Goal: Information Seeking & Learning: Learn about a topic

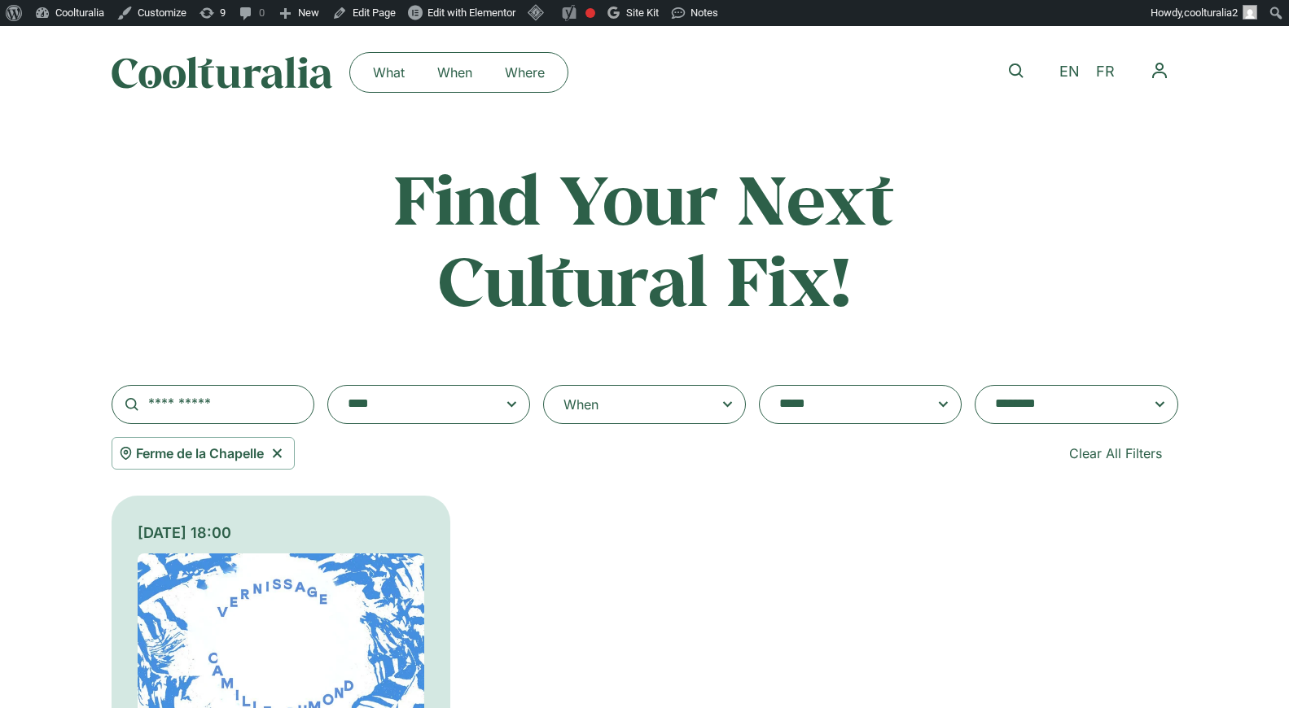
select select "***"
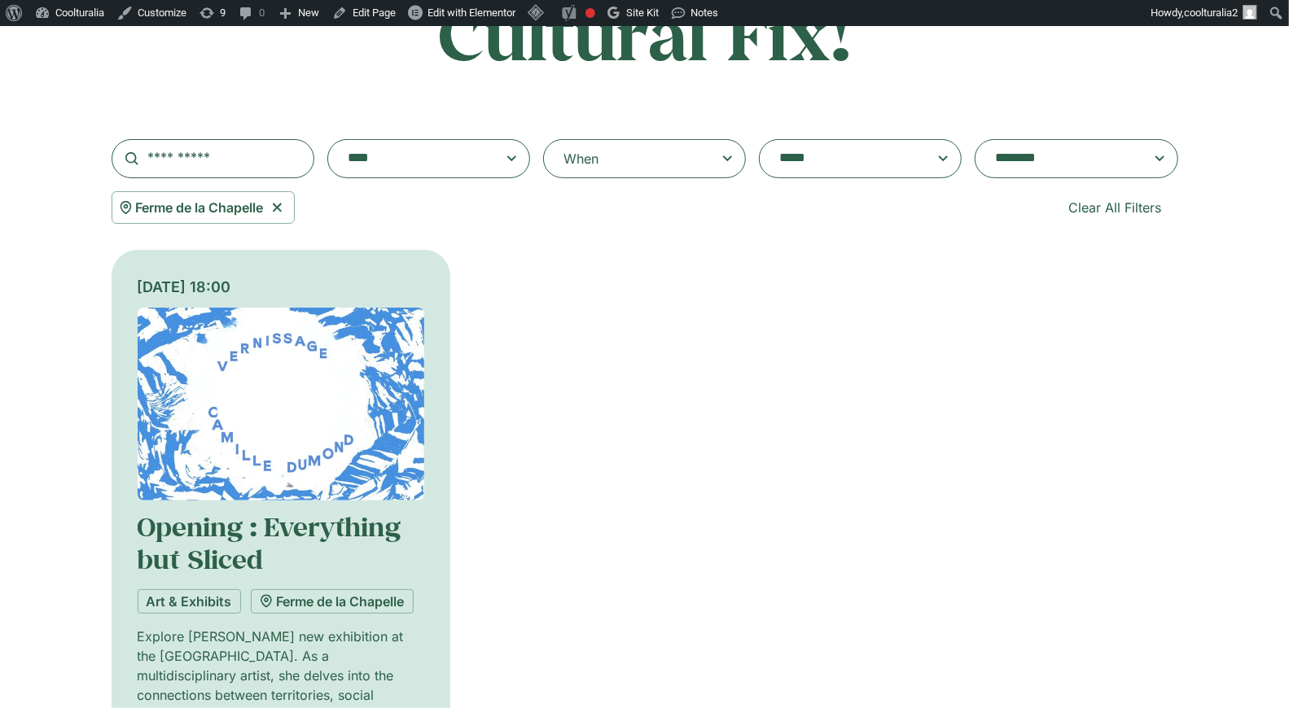
scroll to position [579, 0]
click at [421, 223] on div "Ferme de la Chapelle Clear All Filters" at bounding box center [645, 207] width 1066 height 33
click at [279, 208] on icon at bounding box center [276, 208] width 9 height 9
select select
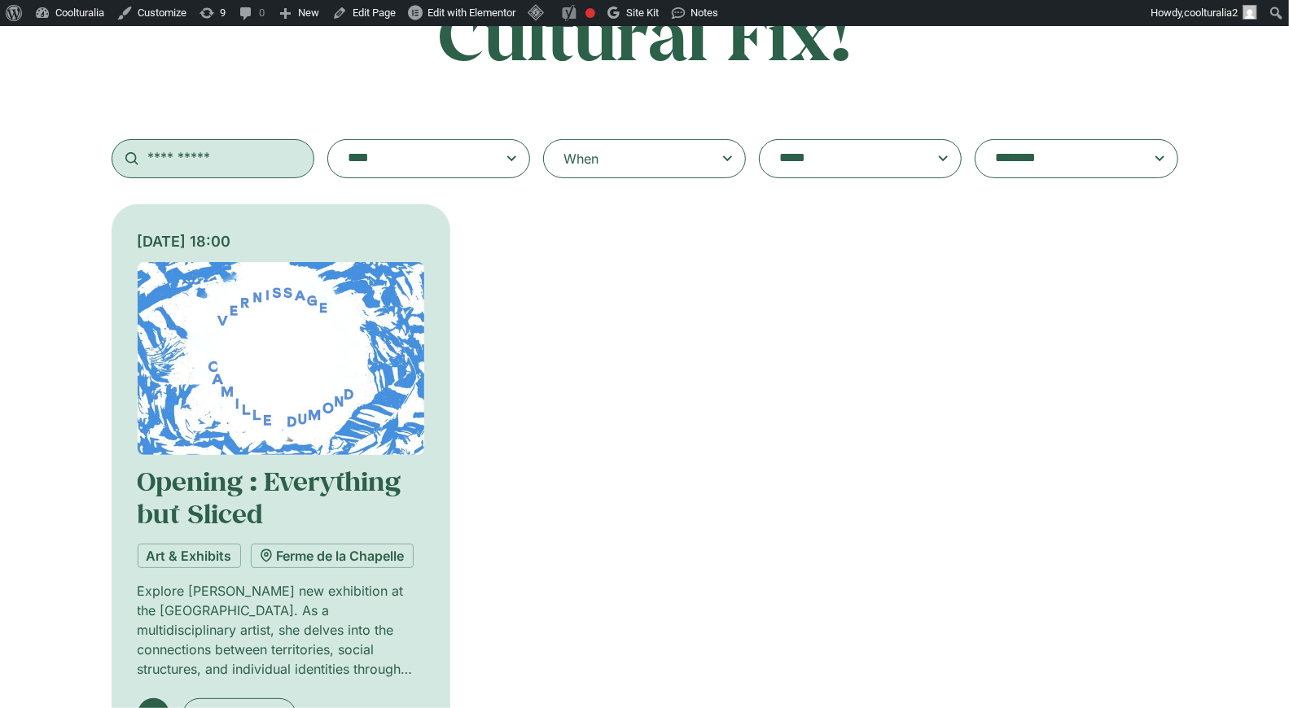
click at [225, 164] on input "text" at bounding box center [213, 158] width 203 height 39
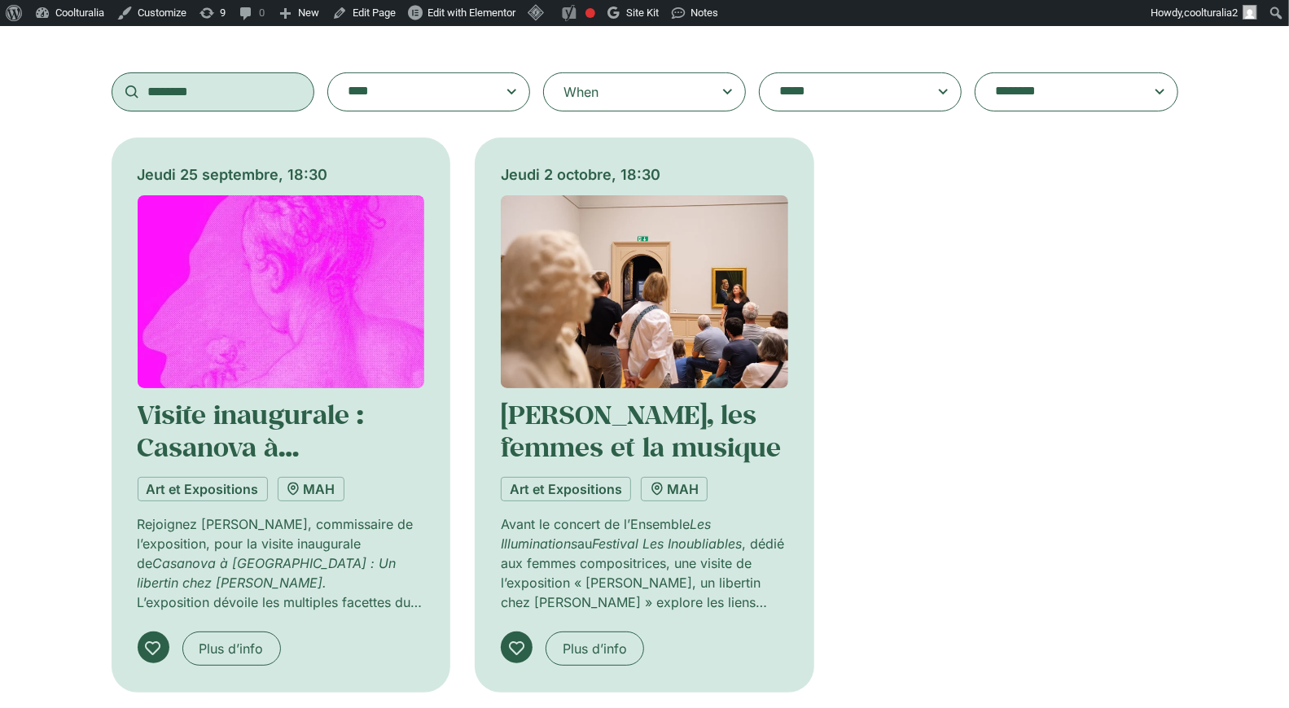
scroll to position [331, 0]
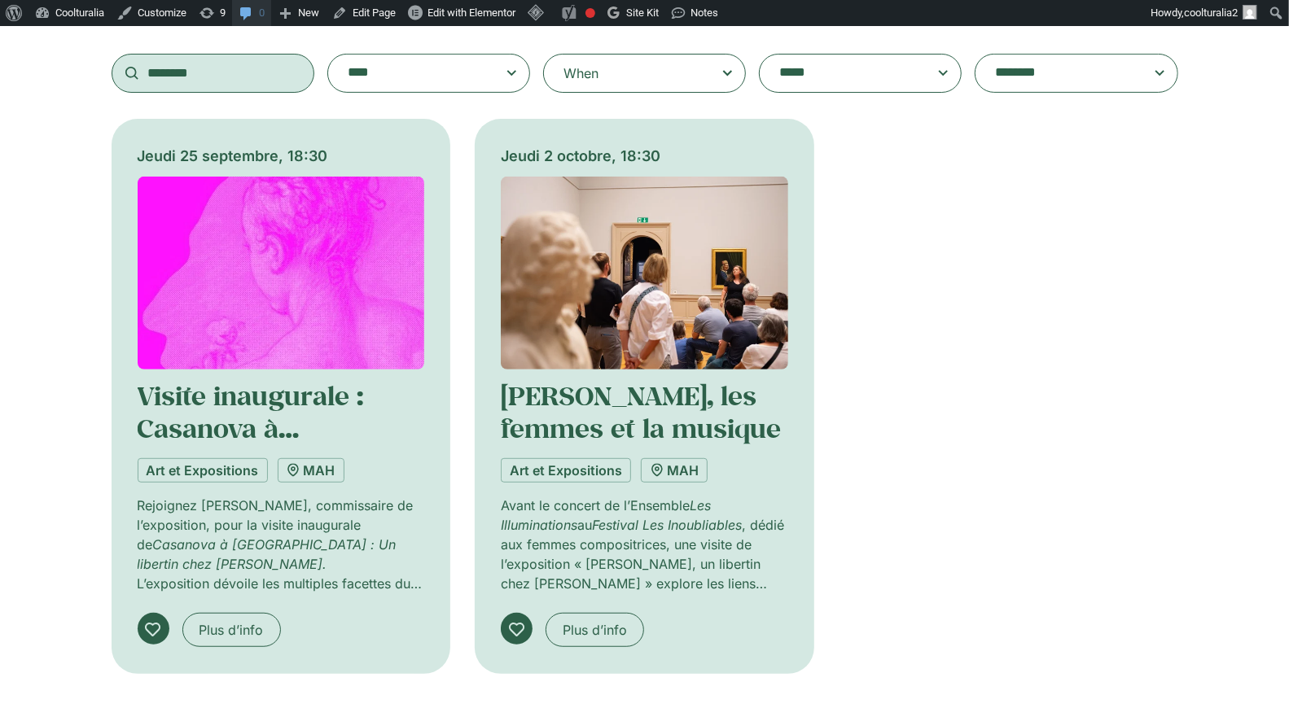
type input "********"
click at [278, 74] on input "********" at bounding box center [213, 73] width 203 height 39
click at [808, 72] on textarea "**********" at bounding box center [844, 73] width 130 height 23
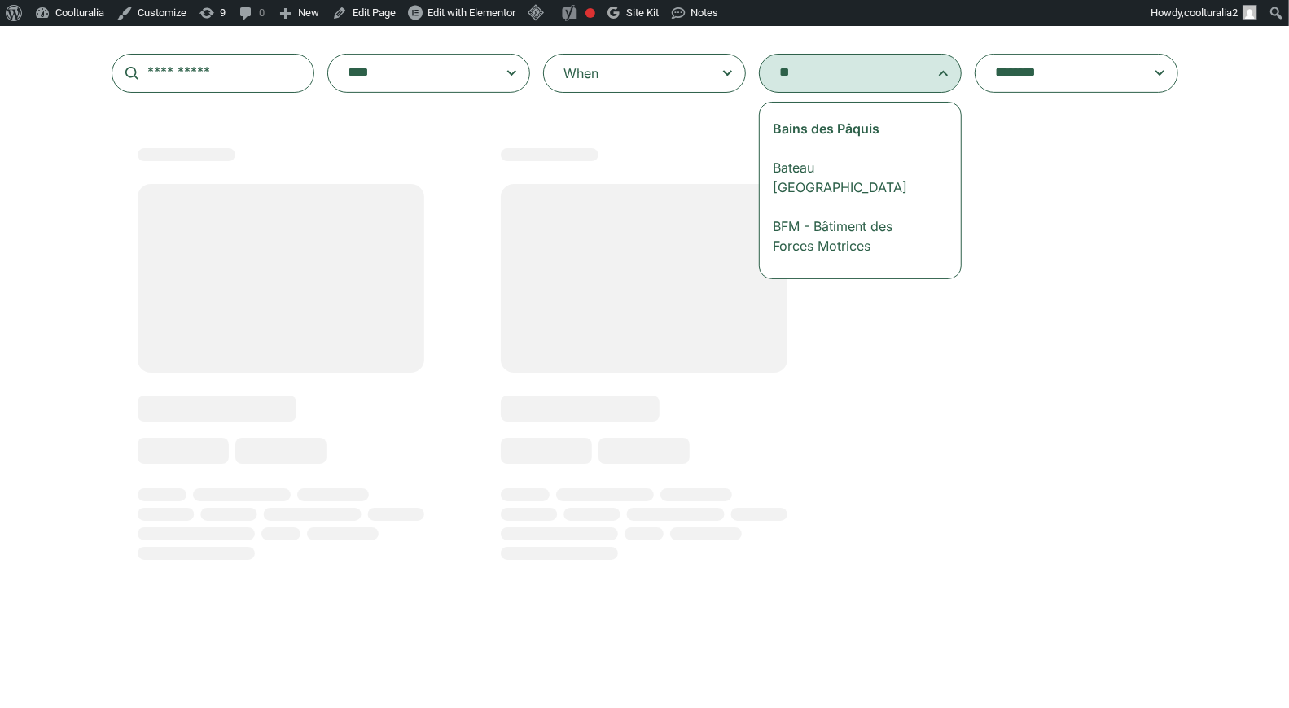
type textarea "*"
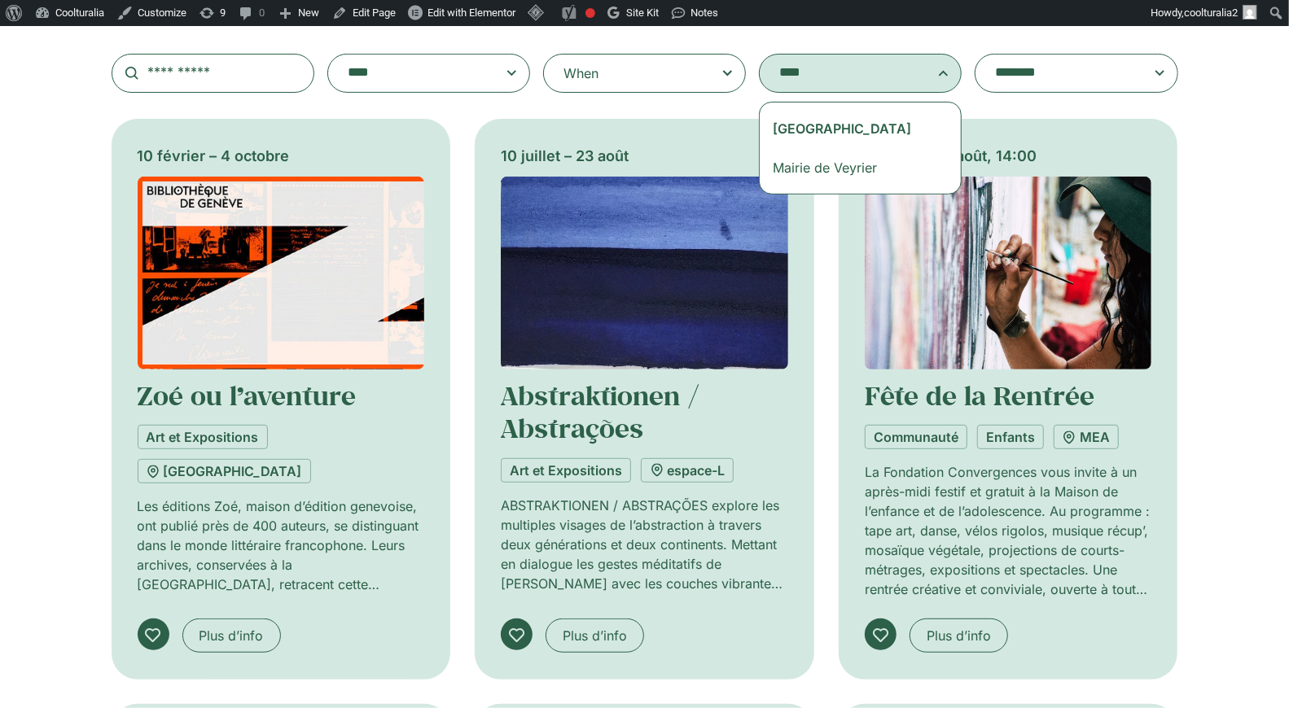
type textarea "****"
select select "***"
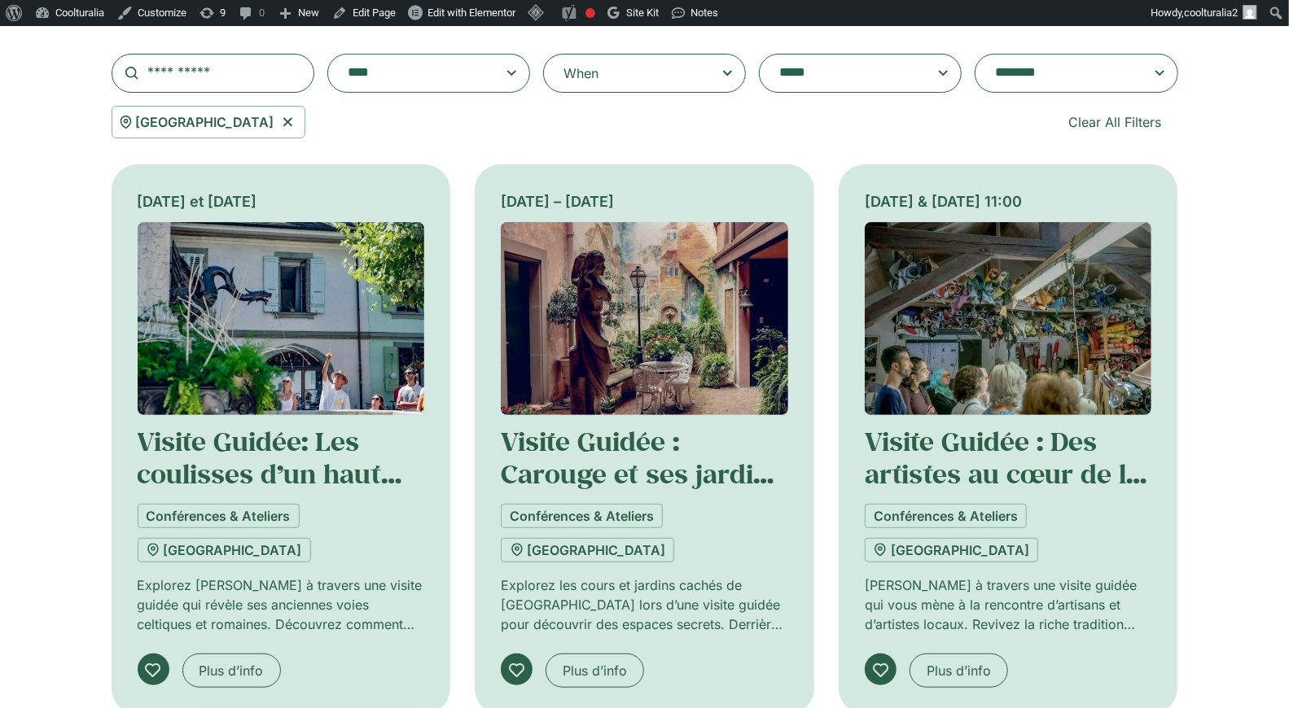
click at [609, 321] on img at bounding box center [644, 318] width 287 height 193
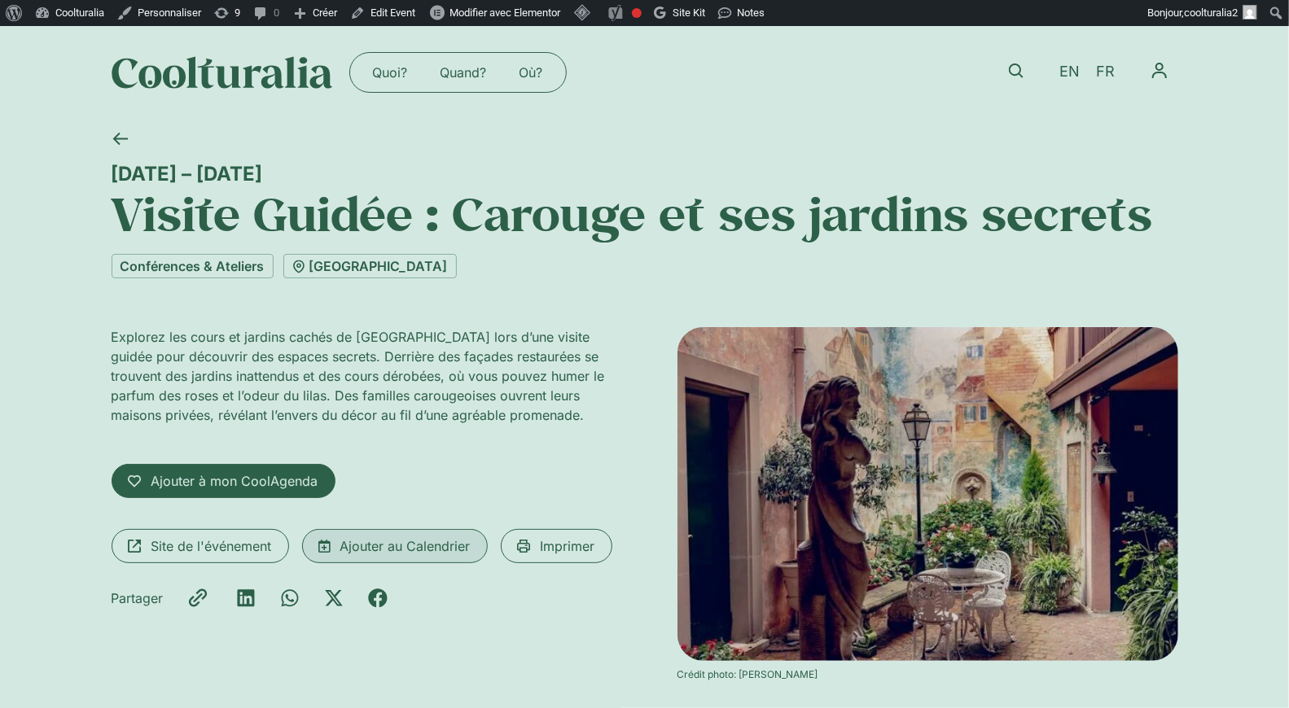
click at [358, 548] on span "Ajouter au Calendrier" at bounding box center [405, 546] width 130 height 20
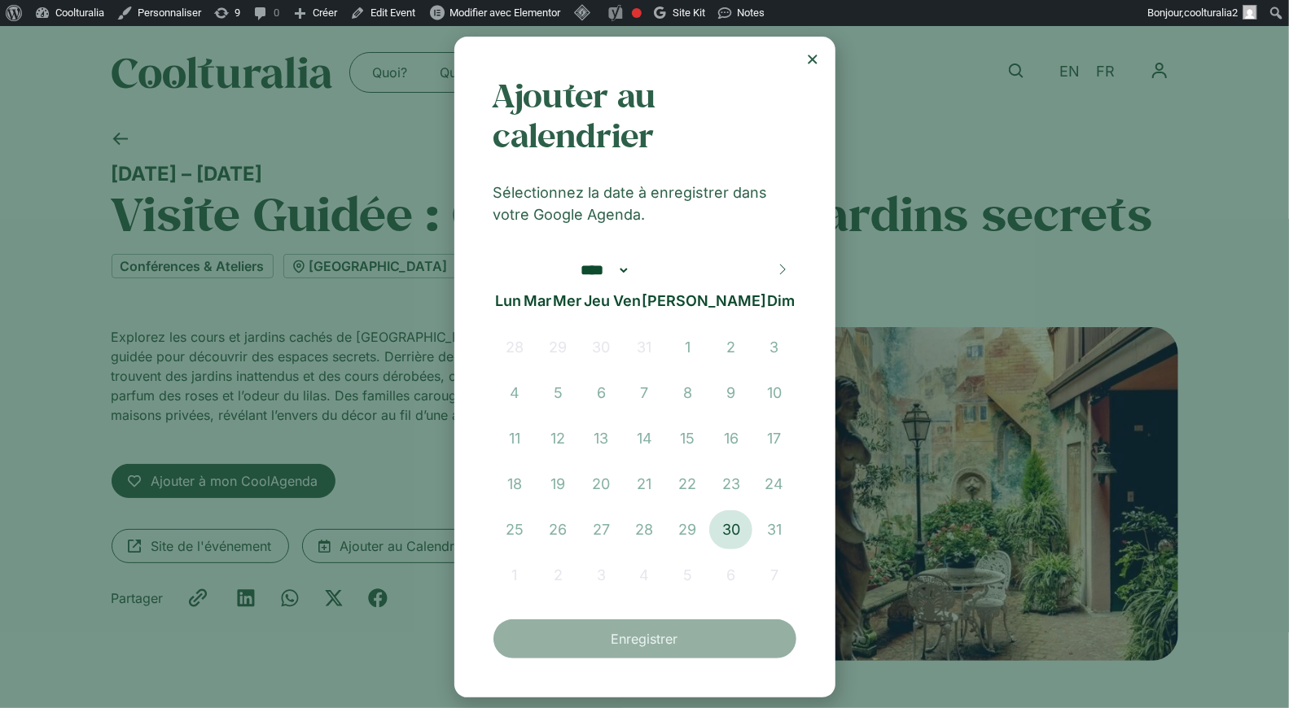
click at [782, 274] on icon at bounding box center [782, 269] width 11 height 11
select select "*"
click at [808, 55] on use "Close" at bounding box center [812, 59] width 9 height 9
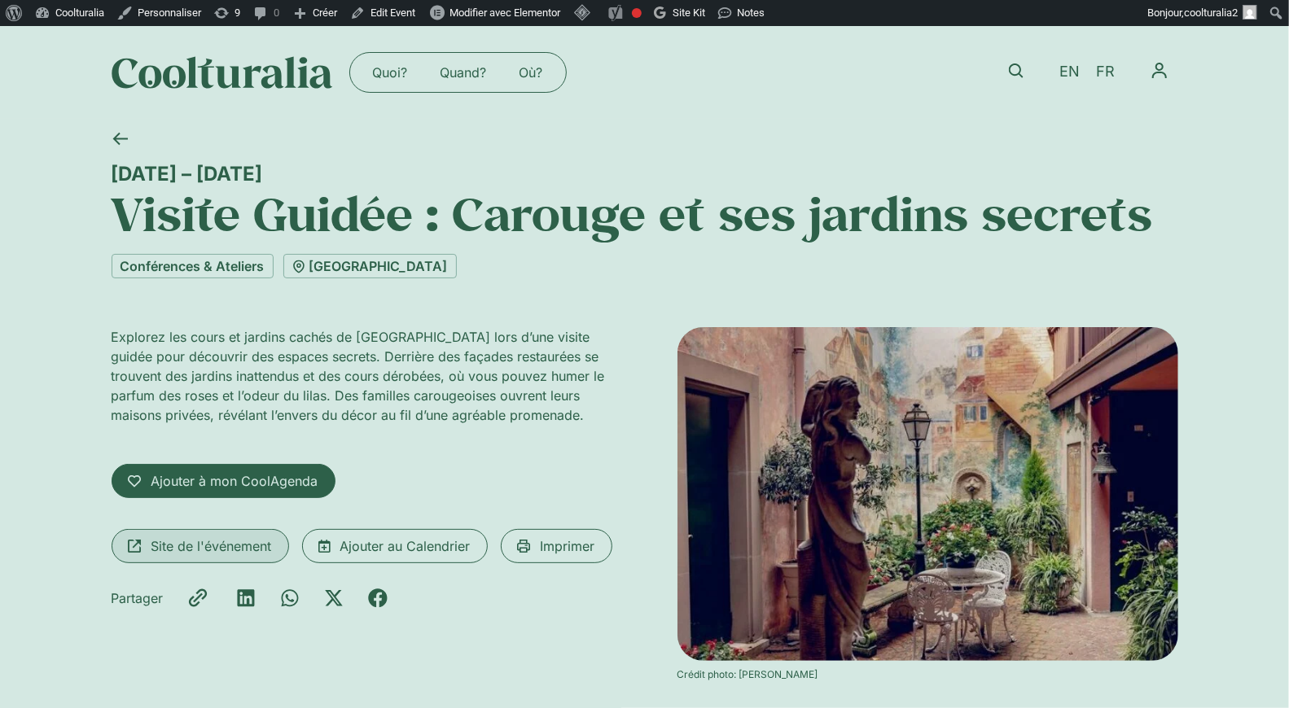
click at [186, 553] on span "Site de l'événement" at bounding box center [211, 546] width 120 height 20
click at [1015, 61] on link at bounding box center [1015, 70] width 37 height 37
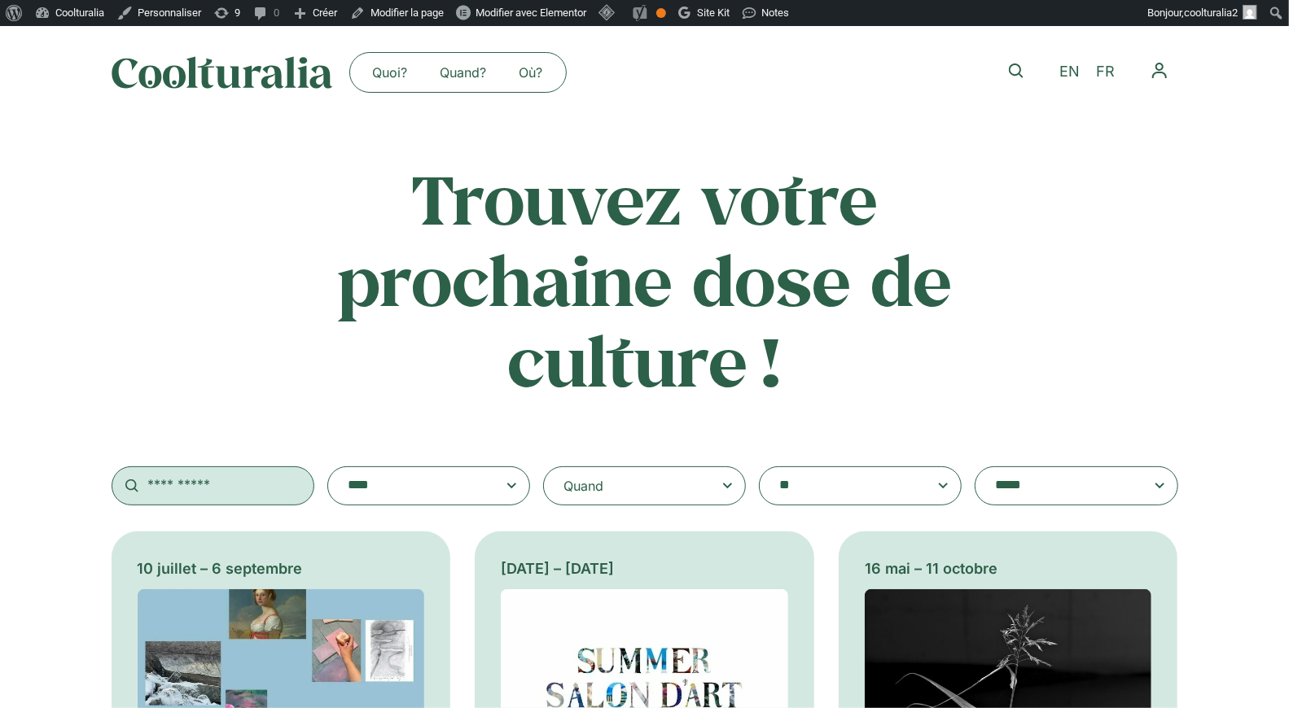
click at [214, 488] on input "text" at bounding box center [213, 485] width 203 height 39
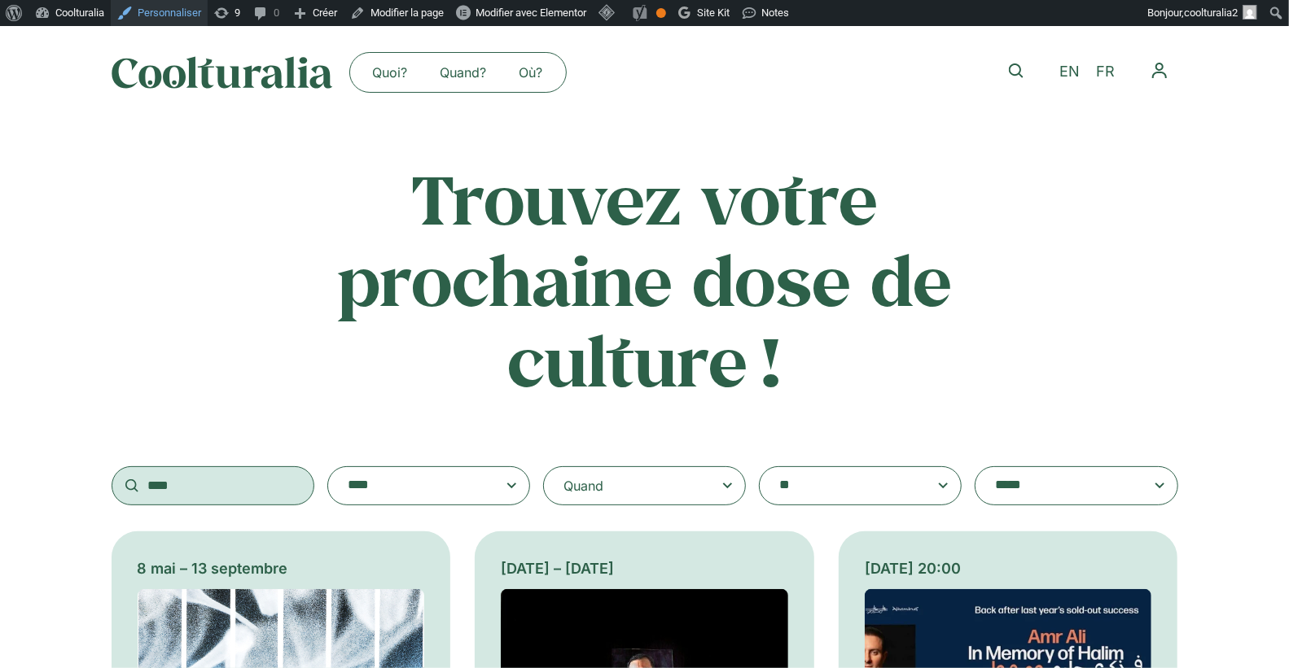
type input "****"
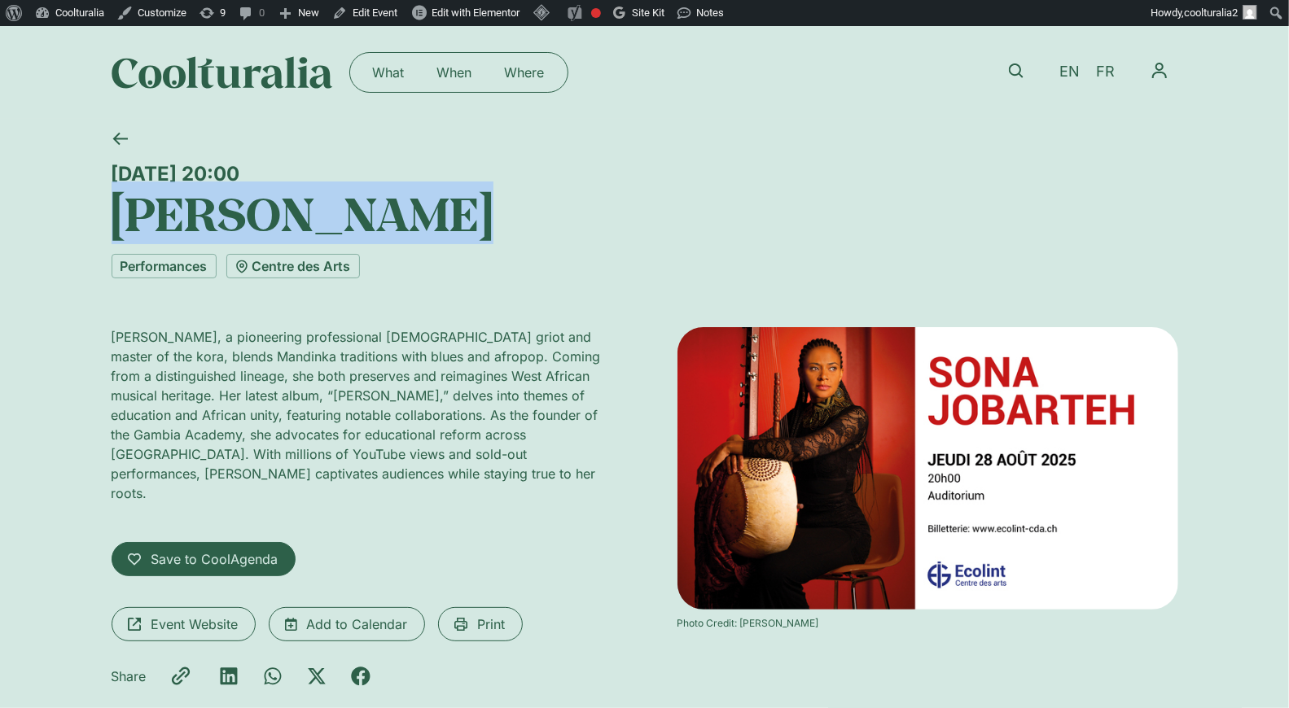
drag, startPoint x: 431, startPoint y: 215, endPoint x: 110, endPoint y: 208, distance: 321.6
click at [112, 208] on h1 "Sona Jobarteh" at bounding box center [645, 213] width 1066 height 55
copy h1 "Sona Jobarteh"
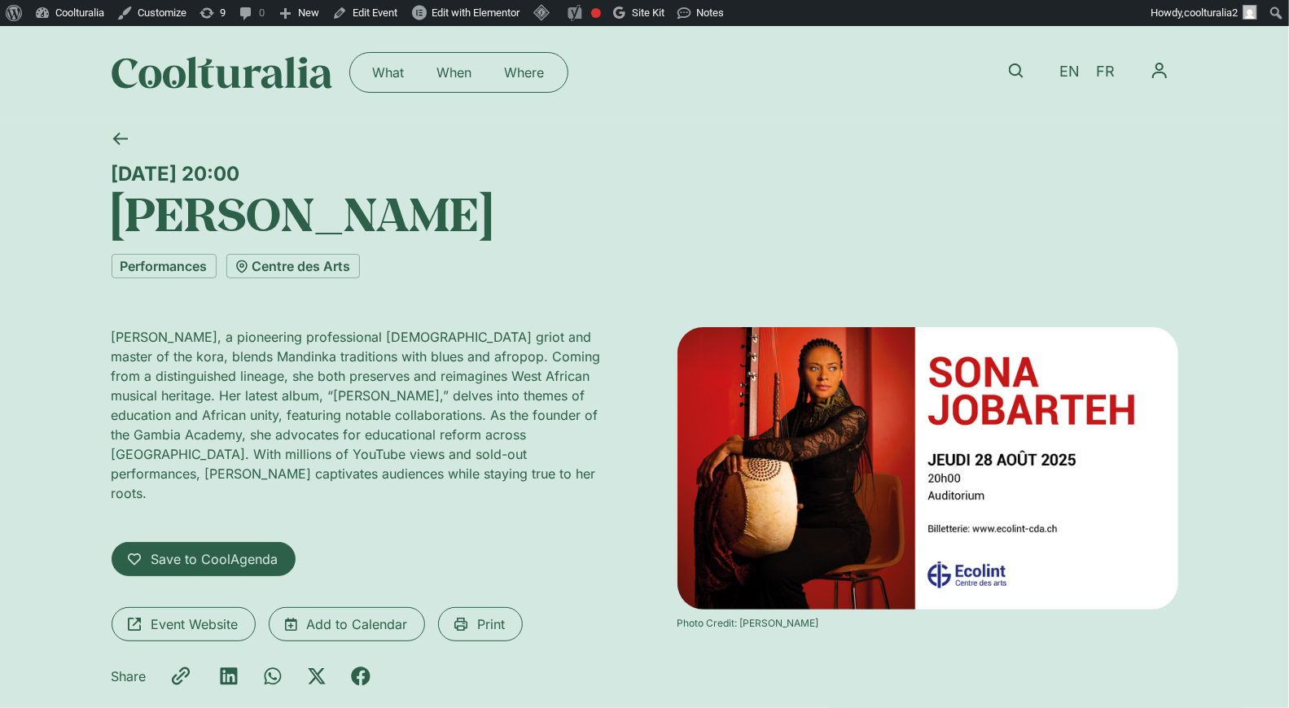
click at [390, 186] on h1 "Sona Jobarteh" at bounding box center [645, 213] width 1066 height 55
drag, startPoint x: 362, startPoint y: 168, endPoint x: 160, endPoint y: 159, distance: 202.1
click at [160, 159] on div "Thursday 28 August, 20:00 Sona Jobarteh" at bounding box center [645, 180] width 1066 height 122
copy div "Thursday 28 August, 20:00"
click at [1101, 79] on span "FR" at bounding box center [1105, 71] width 19 height 17
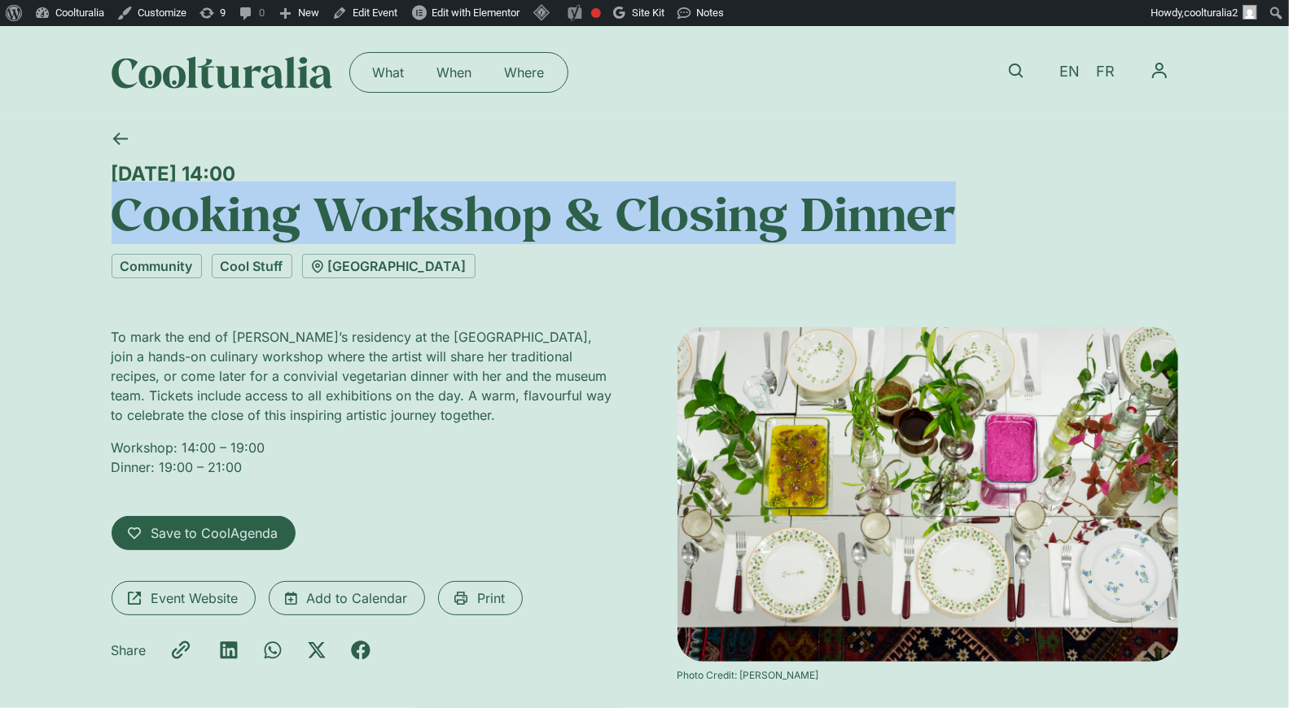
drag, startPoint x: 966, startPoint y: 204, endPoint x: 107, endPoint y: 213, distance: 858.9
click at [107, 213] on div "Wednesday 27 August, 14:00 Cooking Workshop & Closing Dinner Community Cool Stu…" at bounding box center [644, 430] width 1289 height 623
copy h1 "Cooking Workshop & Closing Dinner"
drag, startPoint x: 382, startPoint y: 172, endPoint x: 99, endPoint y: 150, distance: 283.3
click at [112, 150] on div "Wednesday 27 August, 14:00 Cooking Workshop & Closing Dinner" at bounding box center [645, 180] width 1066 height 122
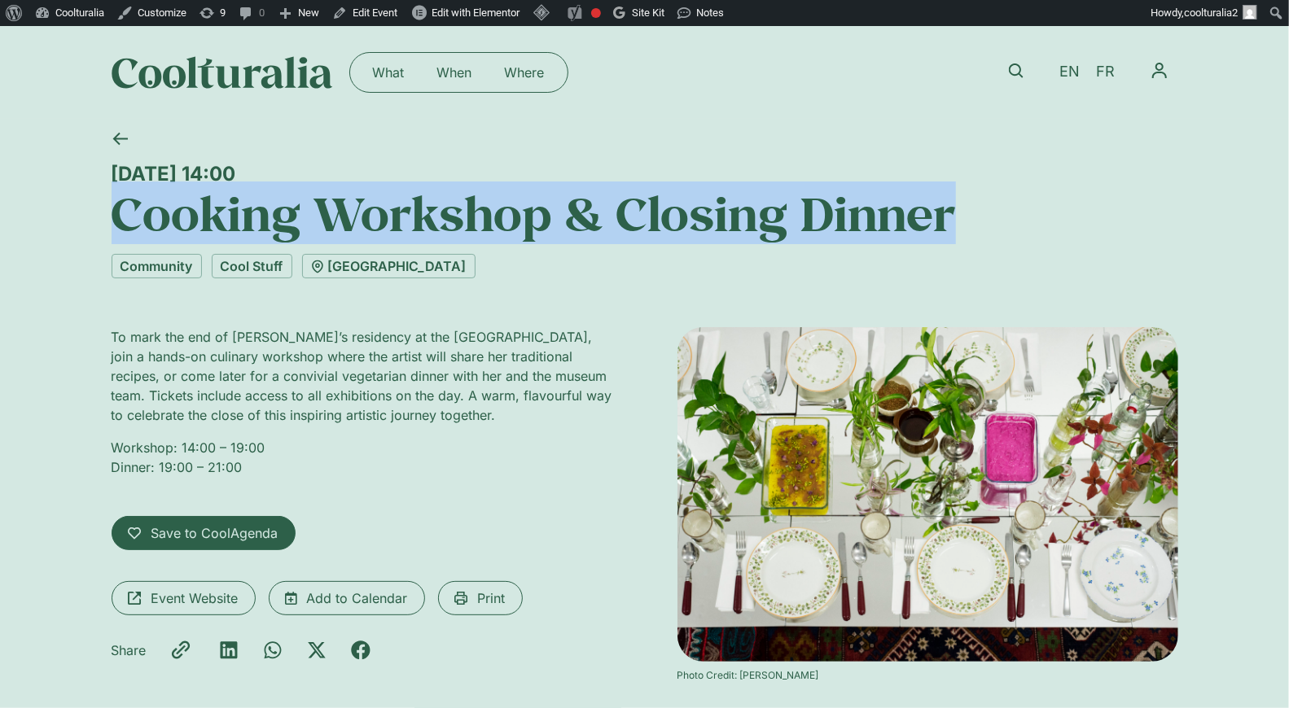
copy div "Wednesday 27 August, 14:00"
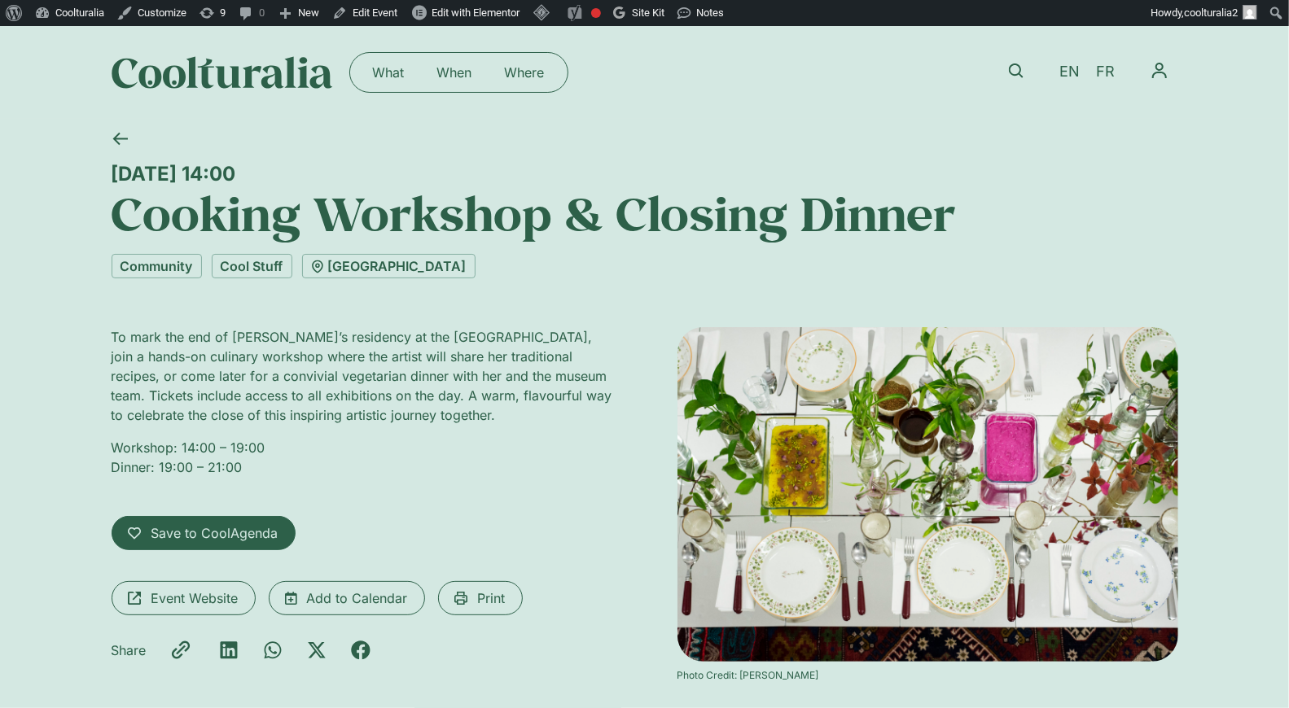
click at [283, 202] on h1 "Cooking Workshop & Closing Dinner" at bounding box center [645, 213] width 1066 height 55
click at [1104, 72] on span "FR" at bounding box center [1105, 71] width 19 height 17
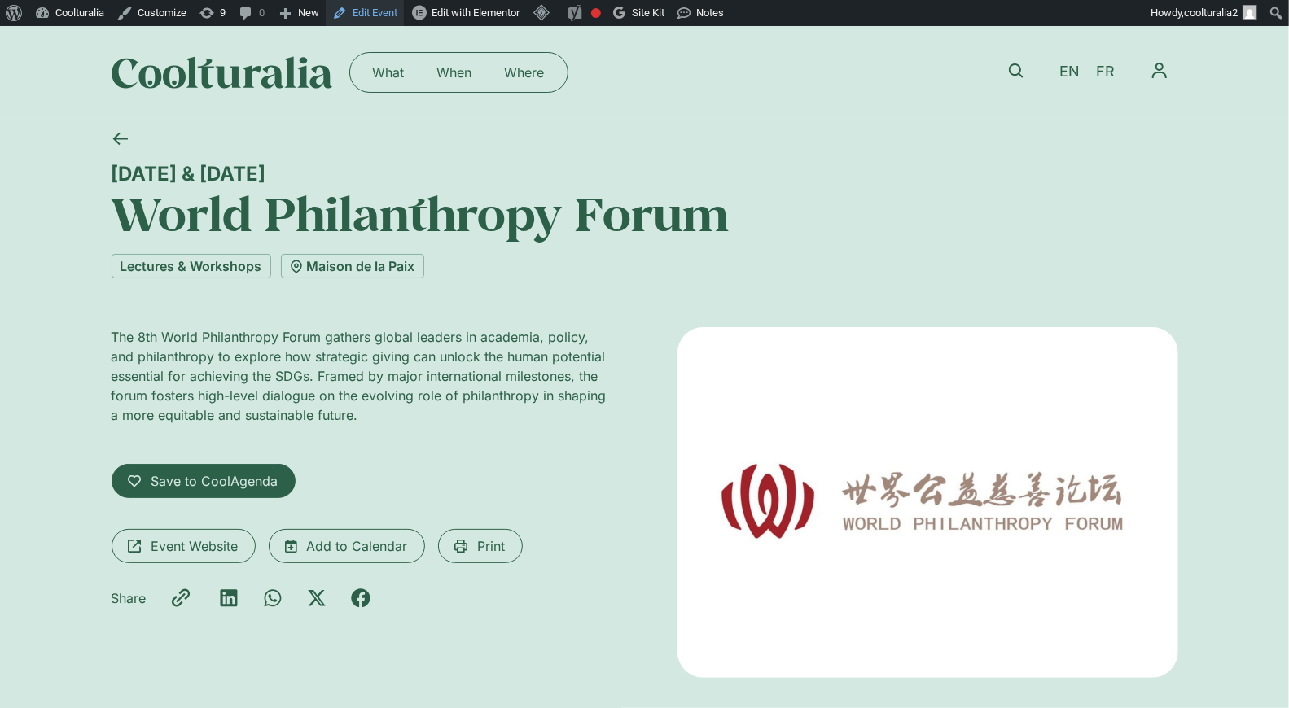
click at [382, 15] on link "Edit Event" at bounding box center [365, 13] width 78 height 26
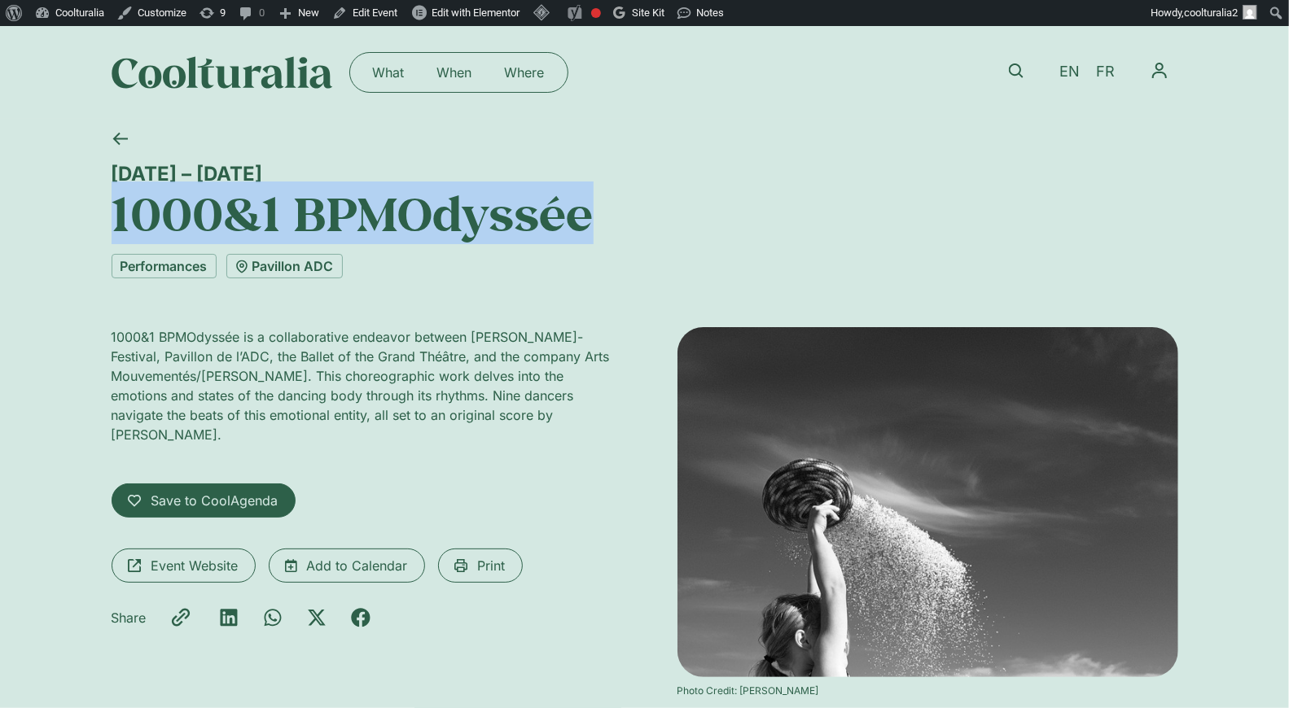
drag, startPoint x: 545, startPoint y: 213, endPoint x: 116, endPoint y: 216, distance: 429.8
click at [116, 216] on h1 "1000&1 BPMOdyssée" at bounding box center [645, 213] width 1066 height 55
copy h1 "1000&1 BPMOdyssée"
drag, startPoint x: 394, startPoint y: 174, endPoint x: 116, endPoint y: 172, distance: 278.4
click at [116, 172] on div "28 August – 2 September" at bounding box center [645, 174] width 1066 height 24
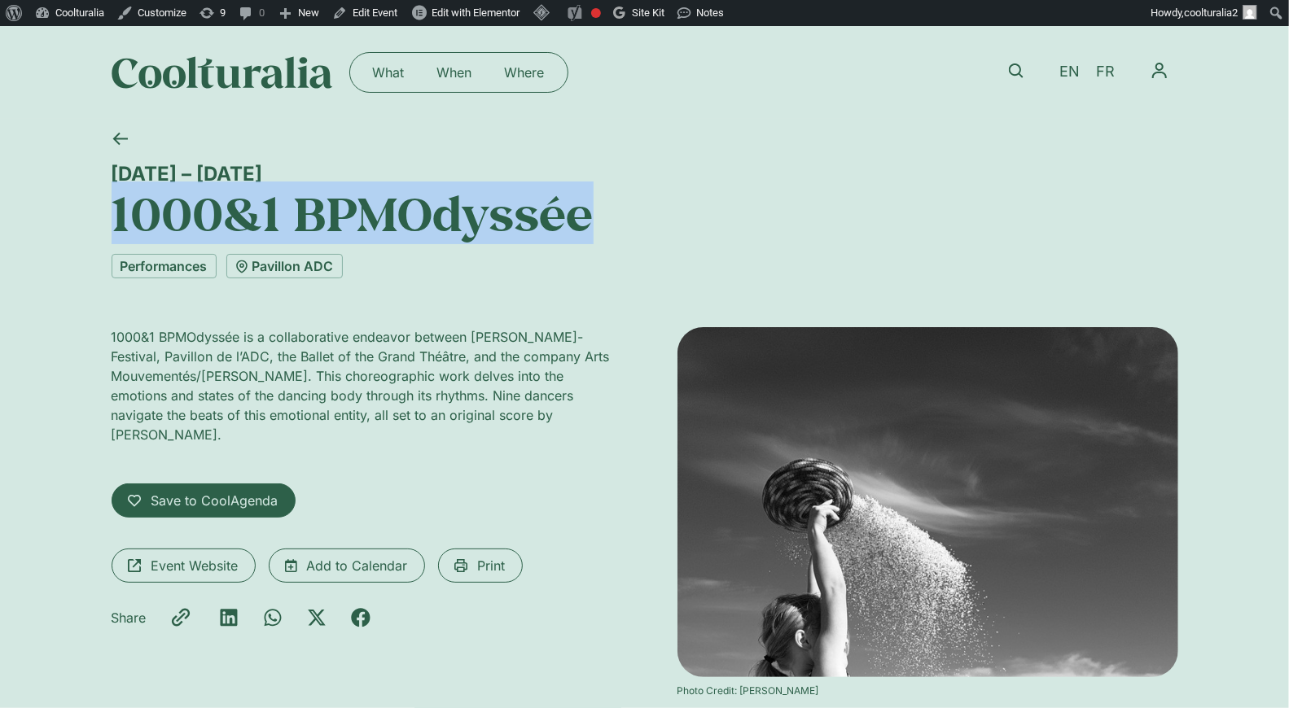
copy div "28 August – 2 September"
click at [1101, 71] on span "FR" at bounding box center [1105, 71] width 19 height 17
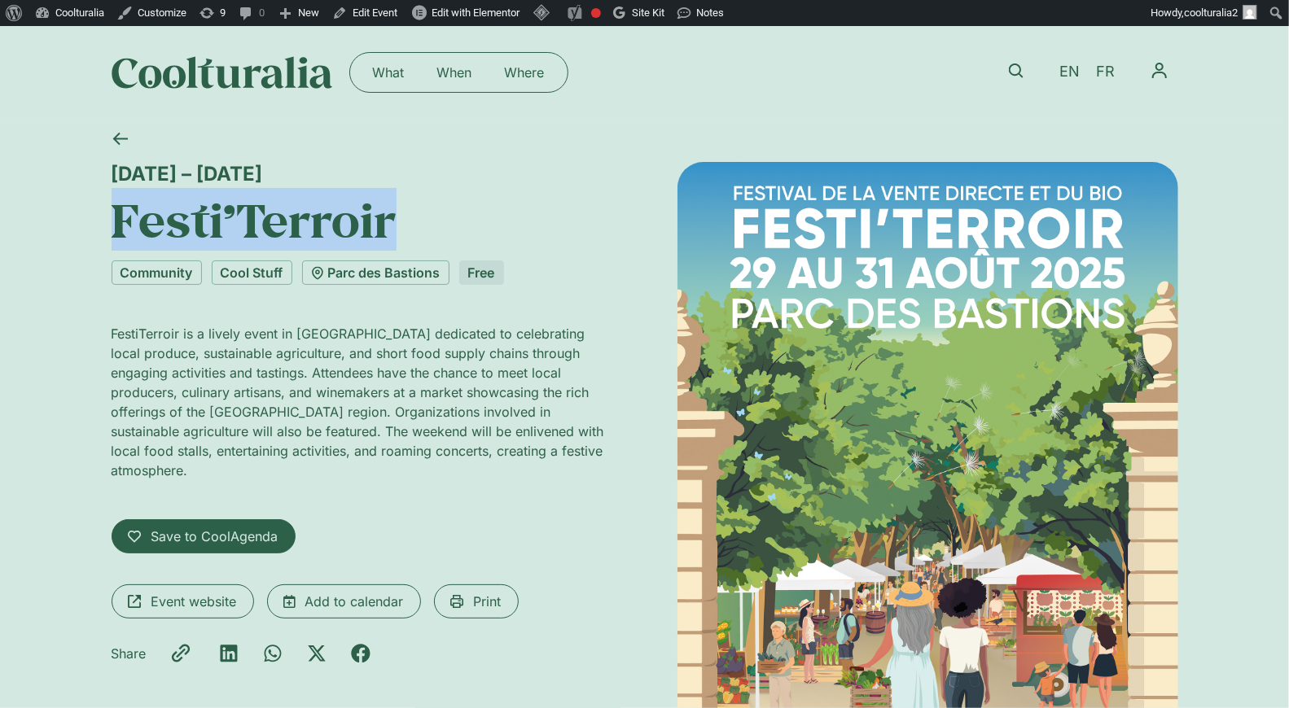
drag, startPoint x: 397, startPoint y: 226, endPoint x: 117, endPoint y: 213, distance: 280.3
click at [117, 213] on h1 "Festi’Terroir" at bounding box center [362, 219] width 501 height 55
copy h1 "Festi’Terroir"
click at [1103, 79] on span "FR" at bounding box center [1105, 71] width 19 height 17
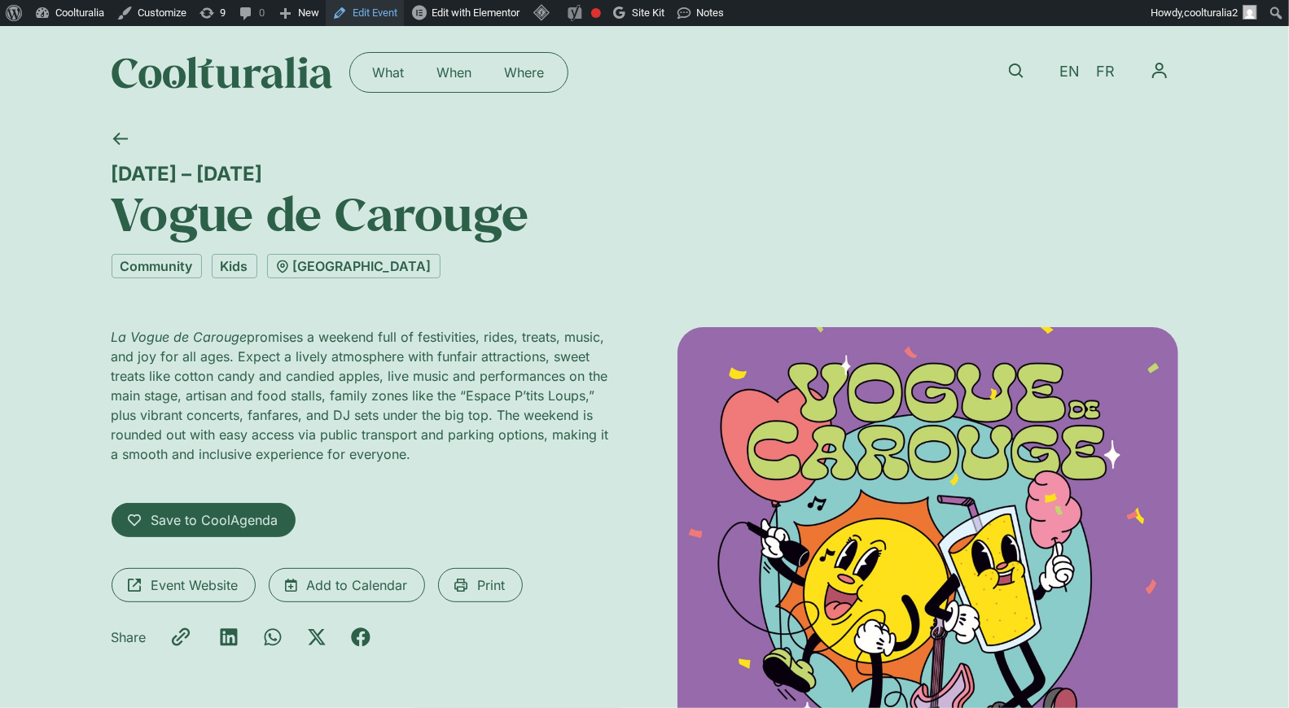
click at [370, 7] on link "Edit Event" at bounding box center [365, 13] width 78 height 26
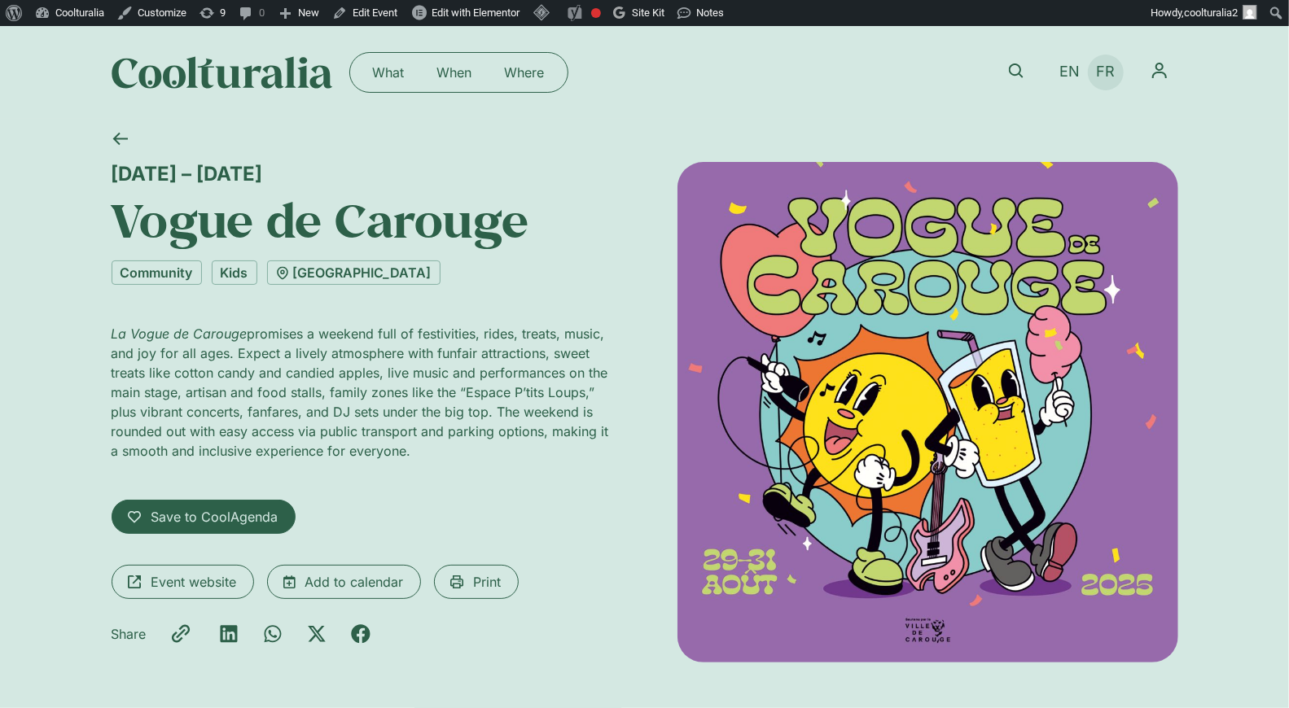
click at [1106, 72] on span "FR" at bounding box center [1105, 71] width 19 height 17
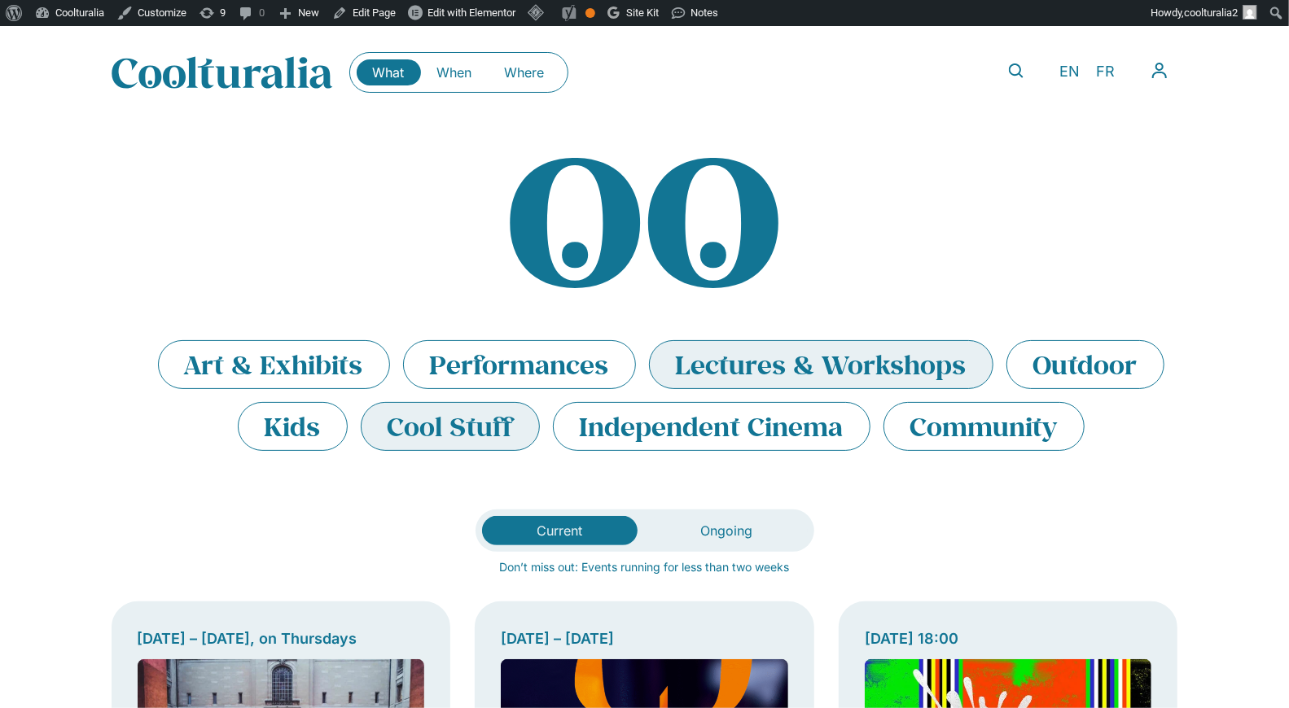
click at [746, 361] on li "Lectures & Workshops" at bounding box center [821, 364] width 344 height 49
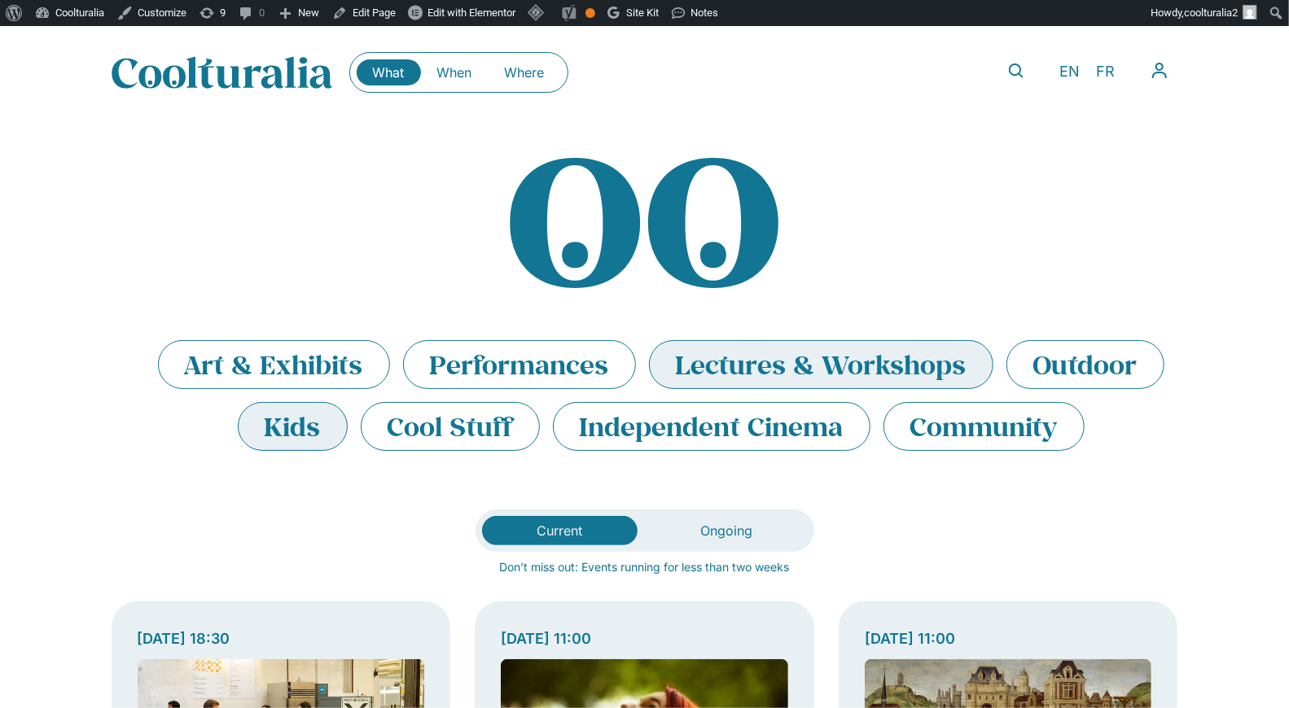
click at [290, 436] on li "Kids" at bounding box center [293, 426] width 110 height 49
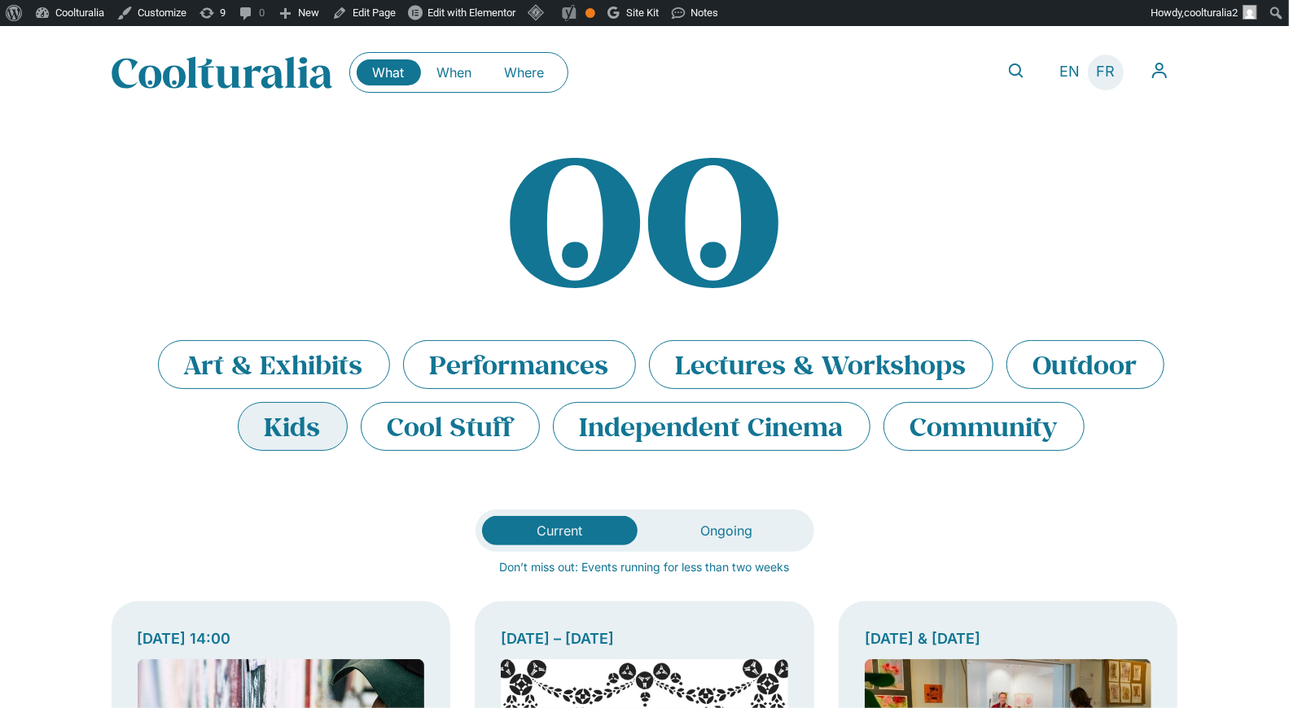
click at [1101, 59] on li "FR" at bounding box center [1106, 73] width 36 height 36
click at [969, 425] on li "Community" at bounding box center [983, 426] width 201 height 49
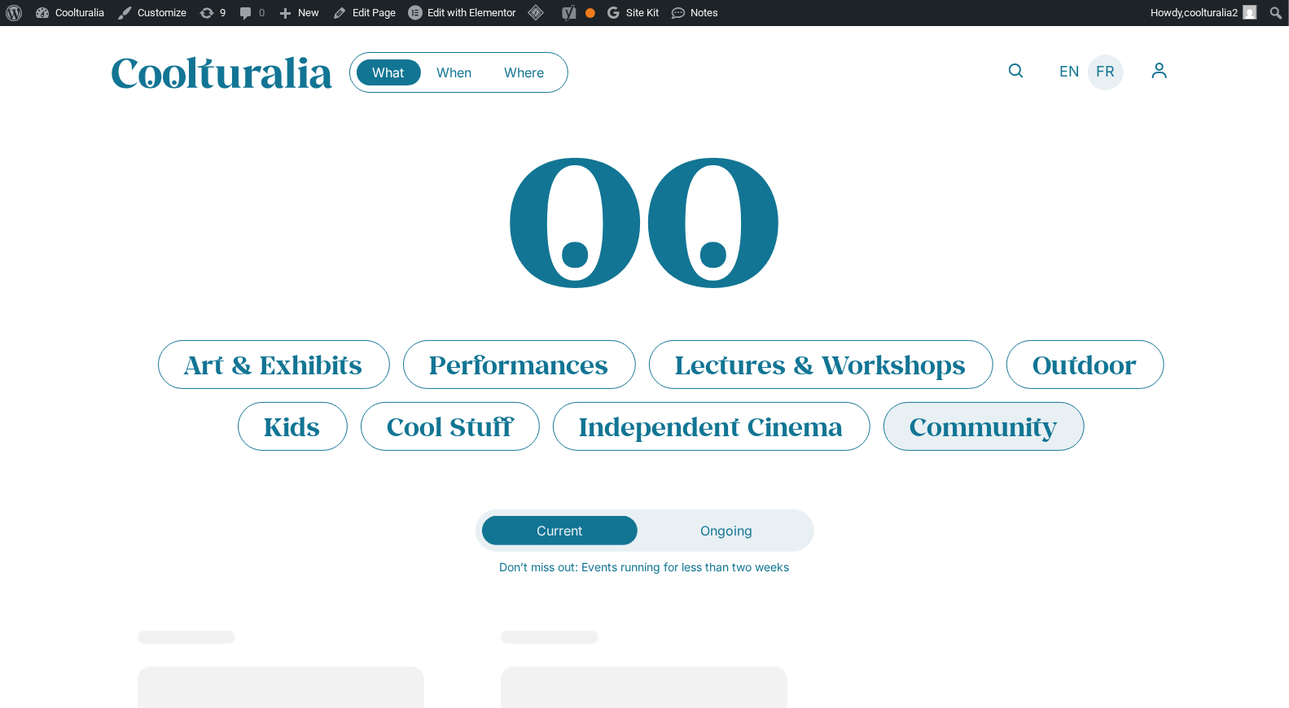
click at [1113, 76] on span "FR" at bounding box center [1105, 71] width 19 height 17
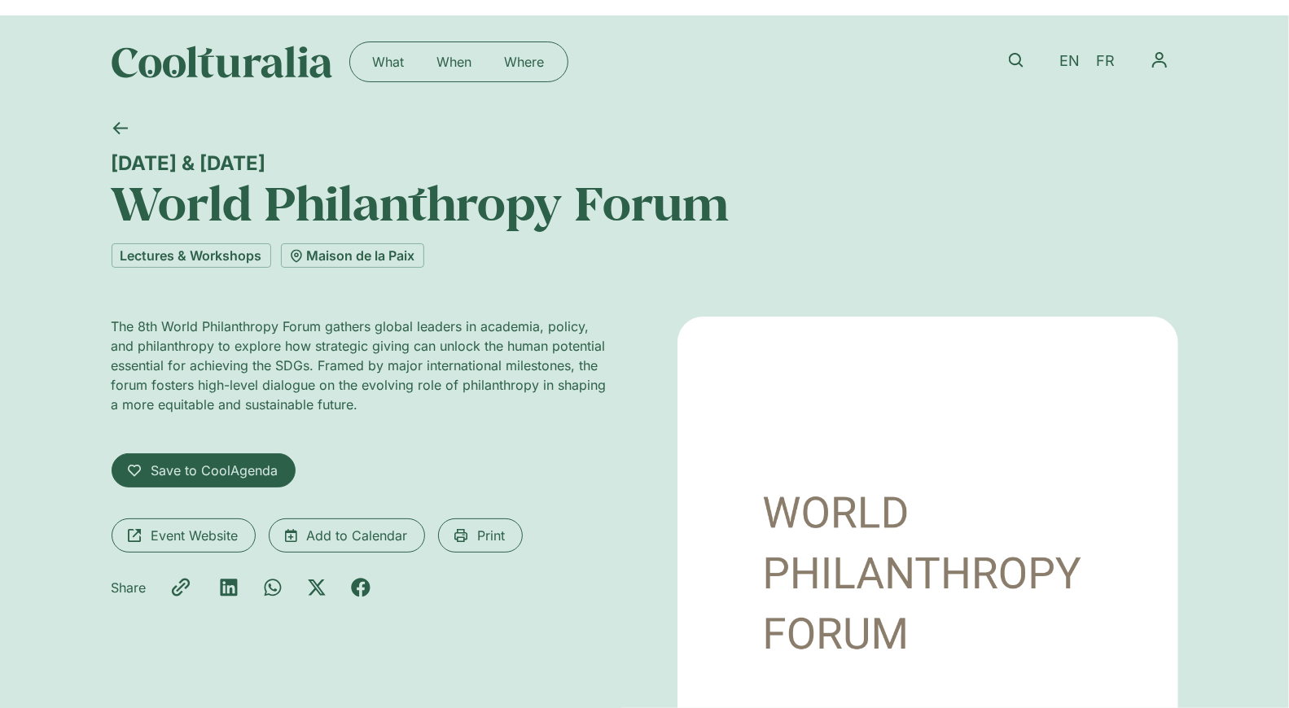
scroll to position [71, 0]
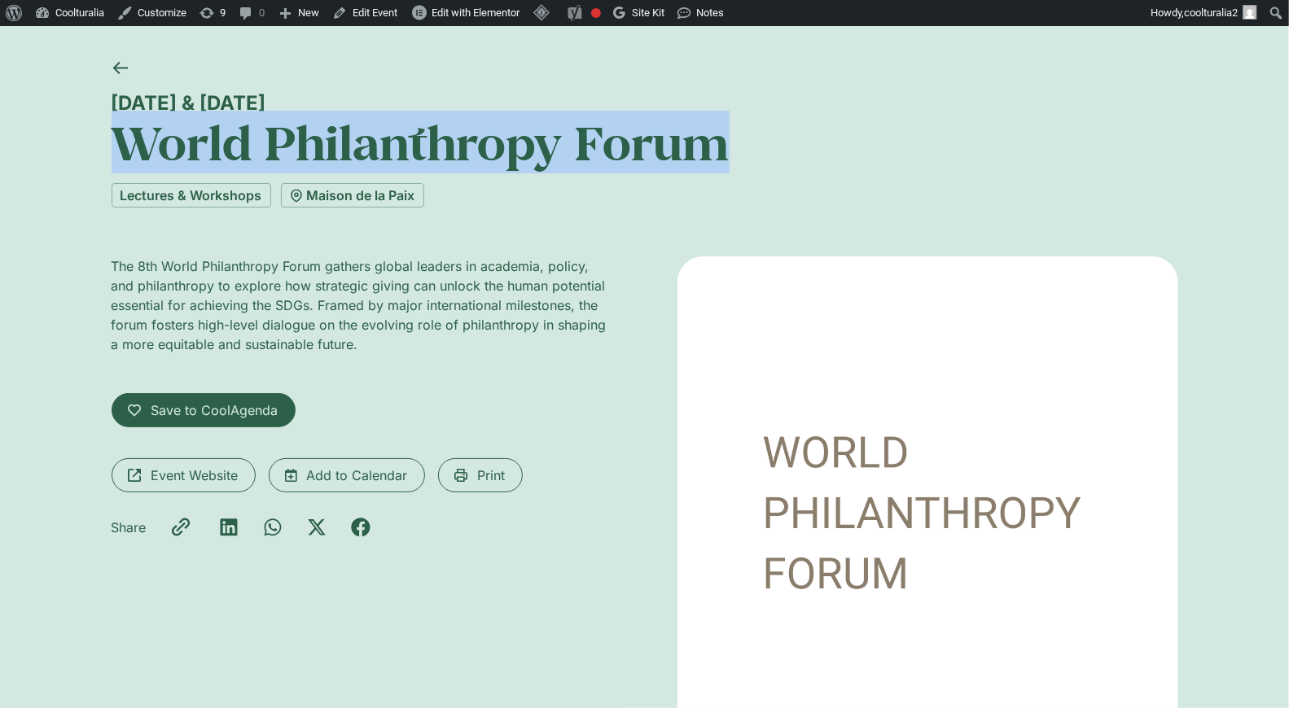
drag, startPoint x: 722, startPoint y: 143, endPoint x: 135, endPoint y: 137, distance: 587.0
click at [135, 137] on h1 "World Philanthropy Forum" at bounding box center [645, 142] width 1066 height 55
copy h1 "World Philanthropy Forum"
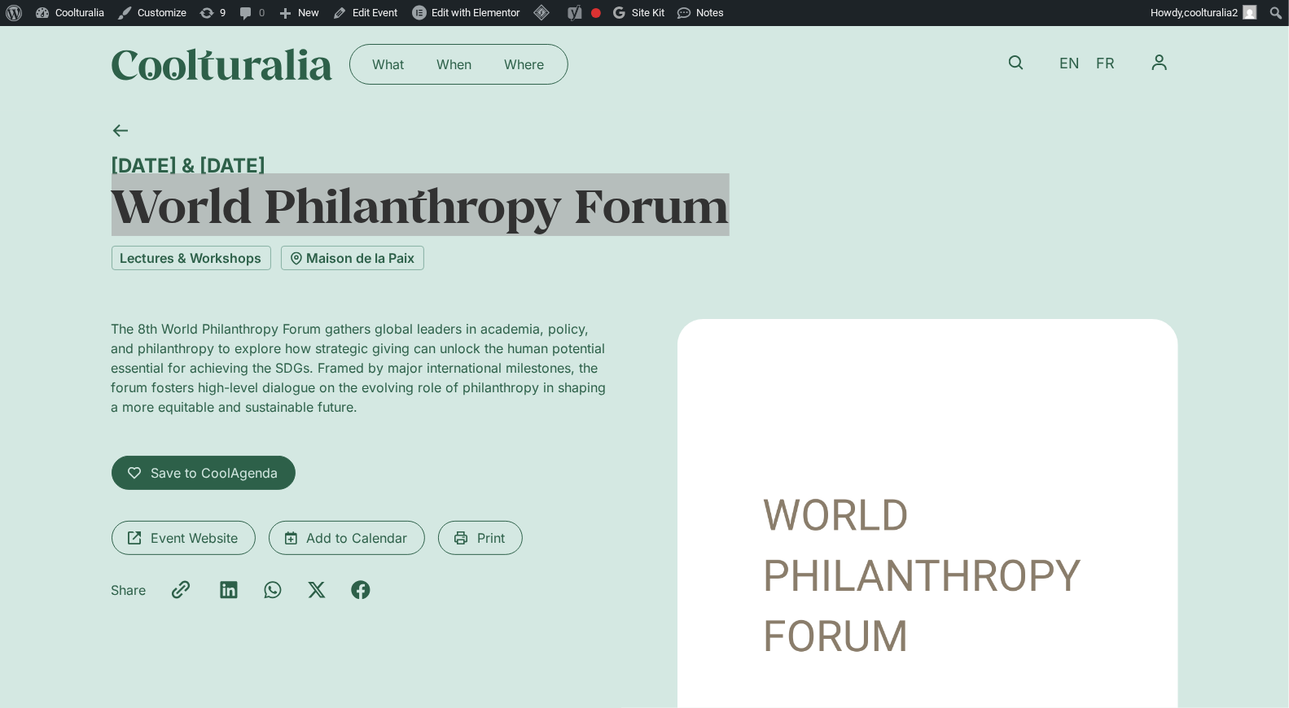
scroll to position [0, 0]
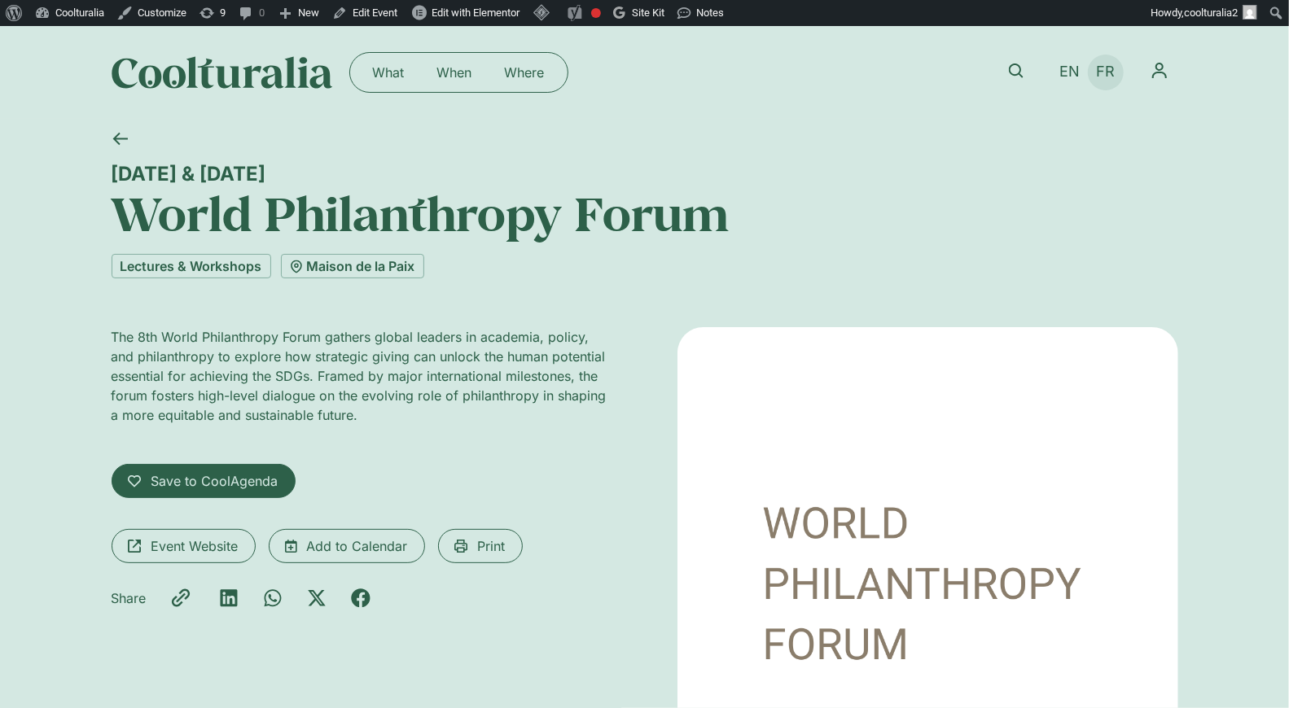
click at [1110, 56] on li "FR" at bounding box center [1106, 73] width 36 height 36
click at [1102, 75] on span "FR" at bounding box center [1105, 71] width 19 height 17
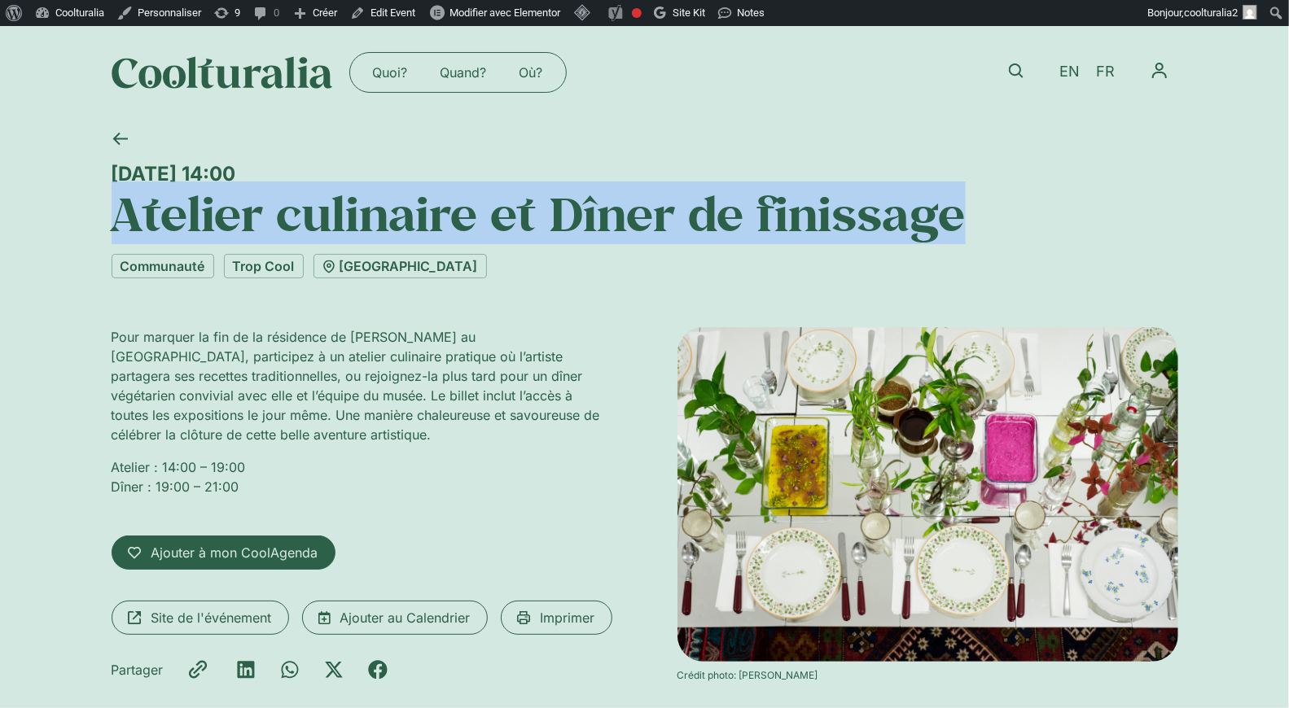
drag, startPoint x: 1075, startPoint y: 234, endPoint x: 107, endPoint y: 199, distance: 969.4
click at [107, 199] on div "[DATE] 14:00 Atelier culinaire et Dîner de finissage Communauté Trop Cool [GEOG…" at bounding box center [644, 435] width 1289 height 632
copy h1 "Atelier culinaire et Dîner de finissage"
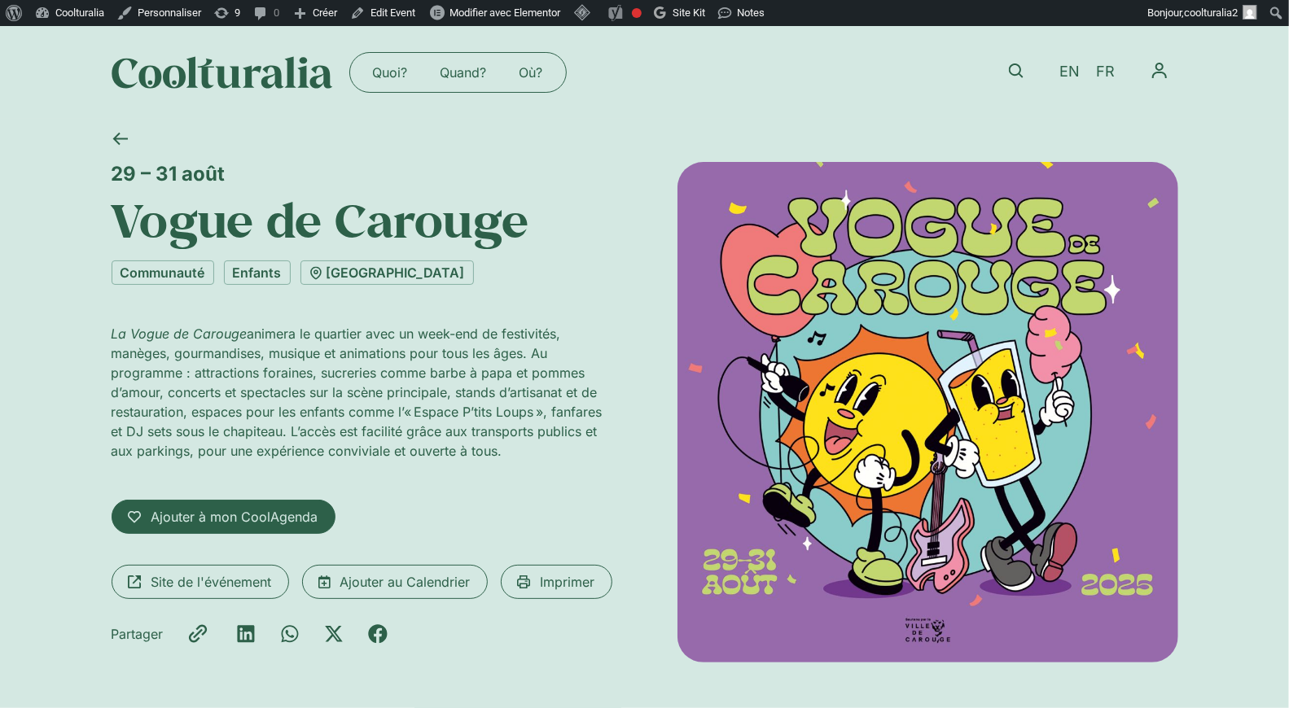
click at [254, 77] on img at bounding box center [222, 72] width 221 height 33
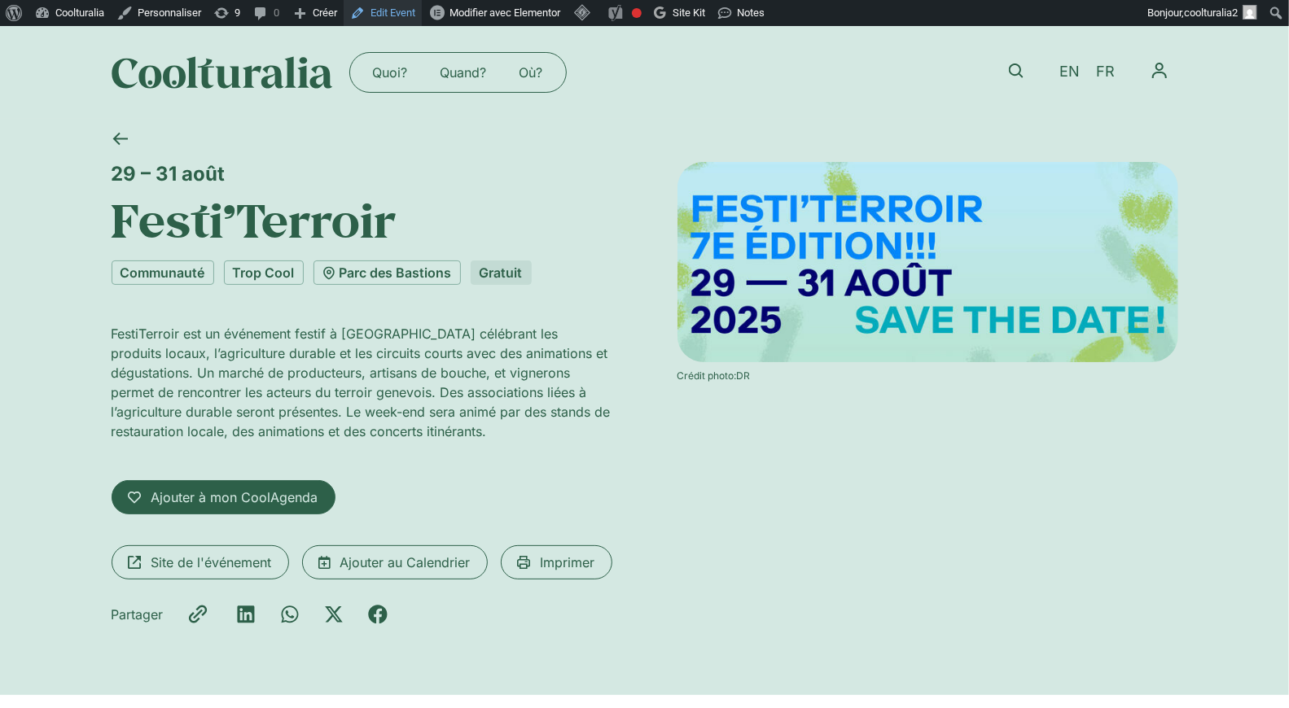
click at [405, 15] on link "Edit Event" at bounding box center [383, 13] width 78 height 26
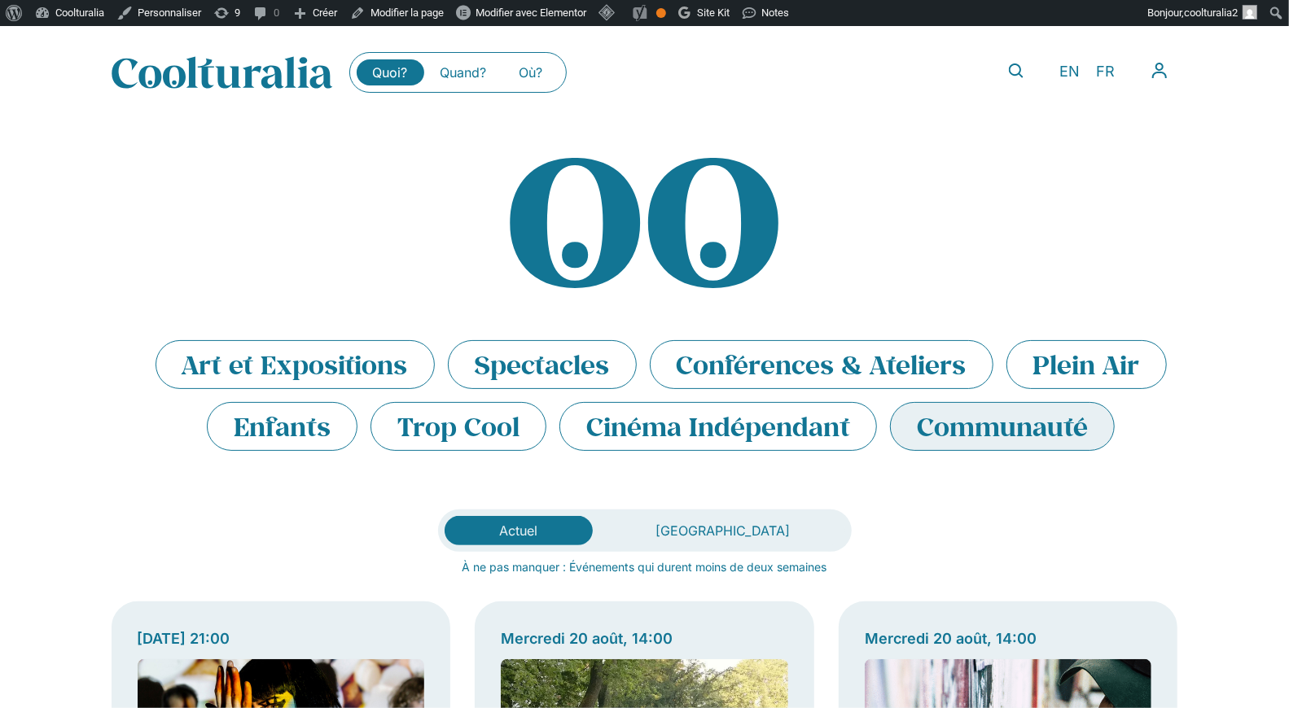
click at [1000, 429] on li "Communauté" at bounding box center [1002, 426] width 225 height 49
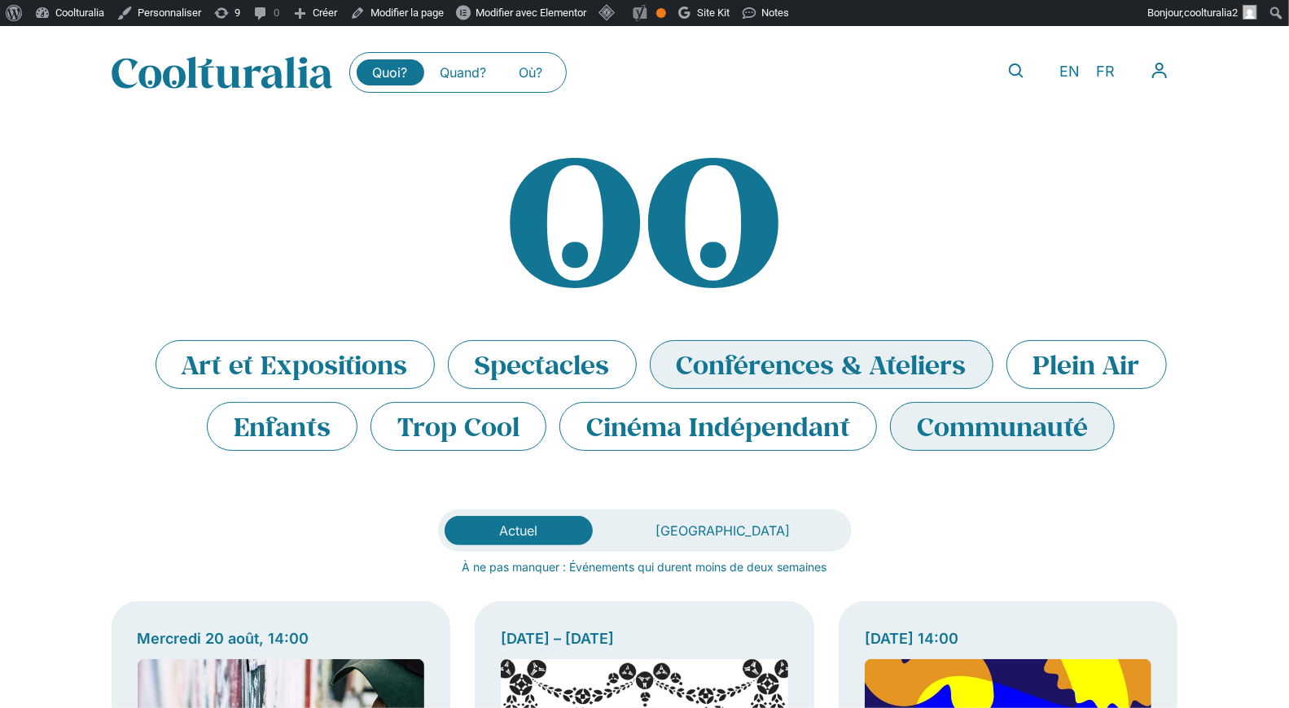
click at [754, 362] on li "Conférences & Ateliers" at bounding box center [822, 364] width 344 height 49
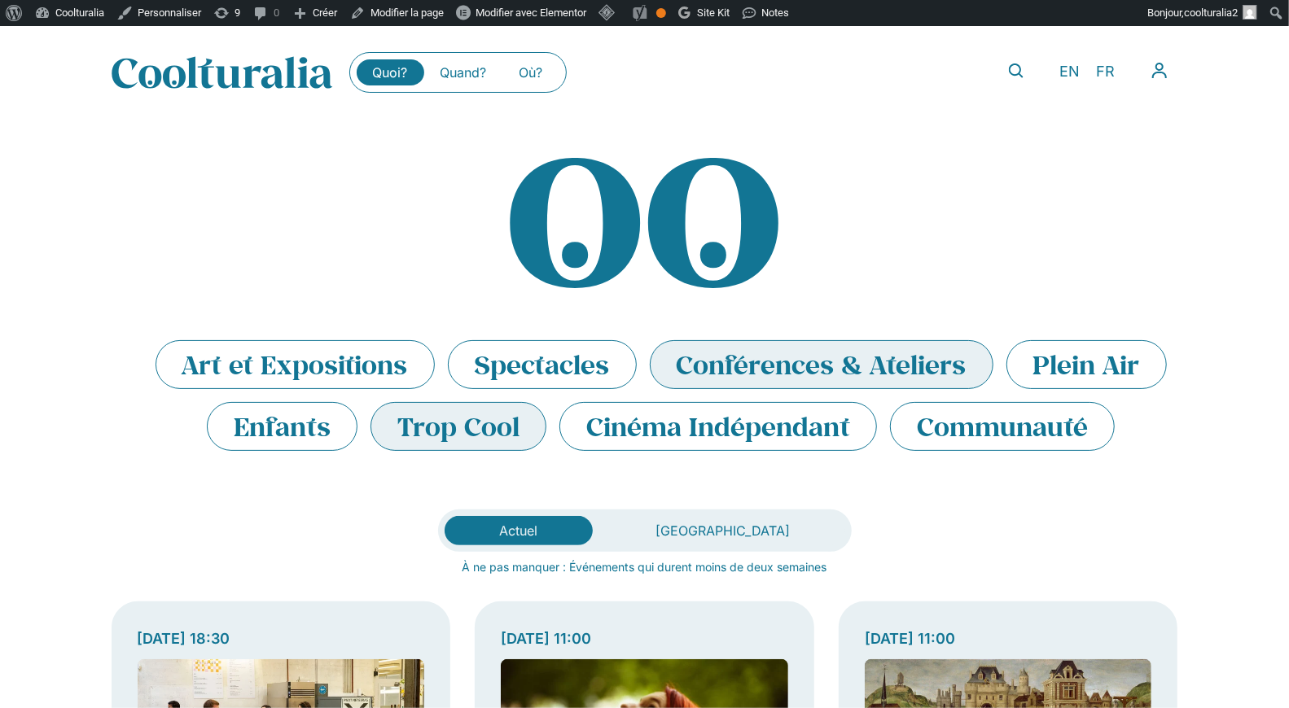
click at [516, 409] on li "Trop Cool" at bounding box center [458, 426] width 176 height 49
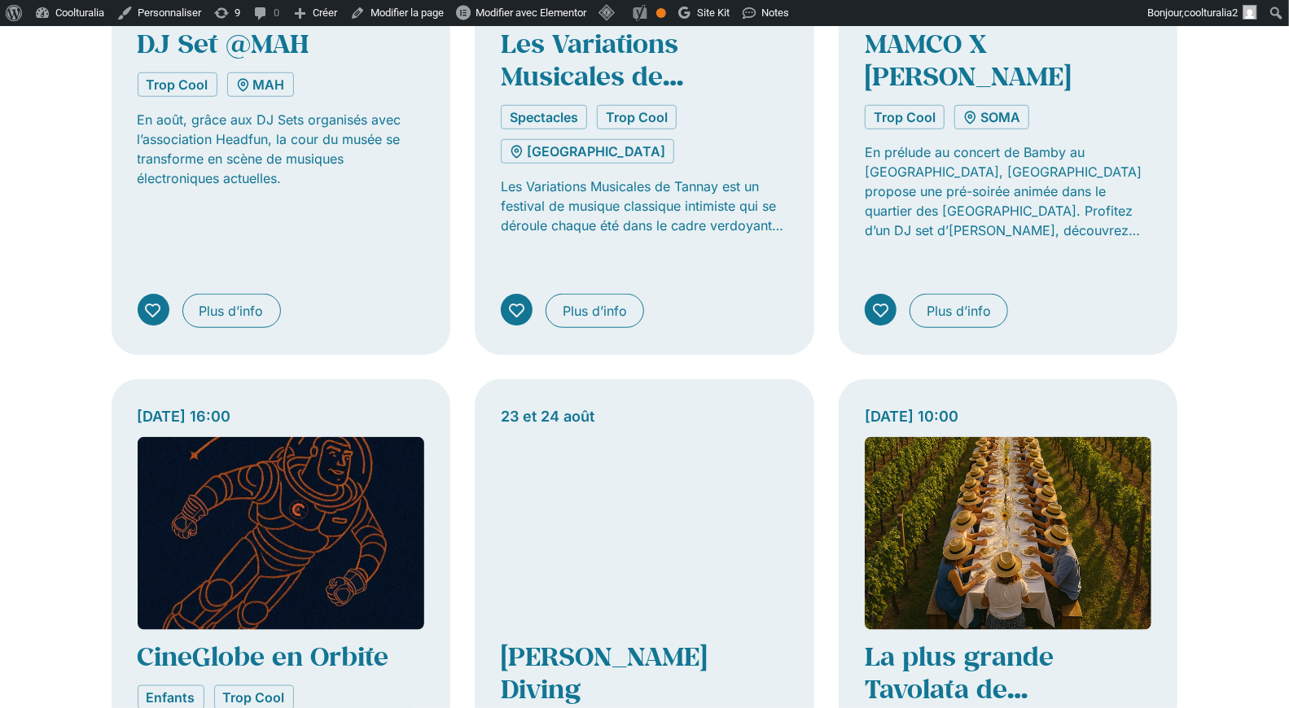
scroll to position [842, 0]
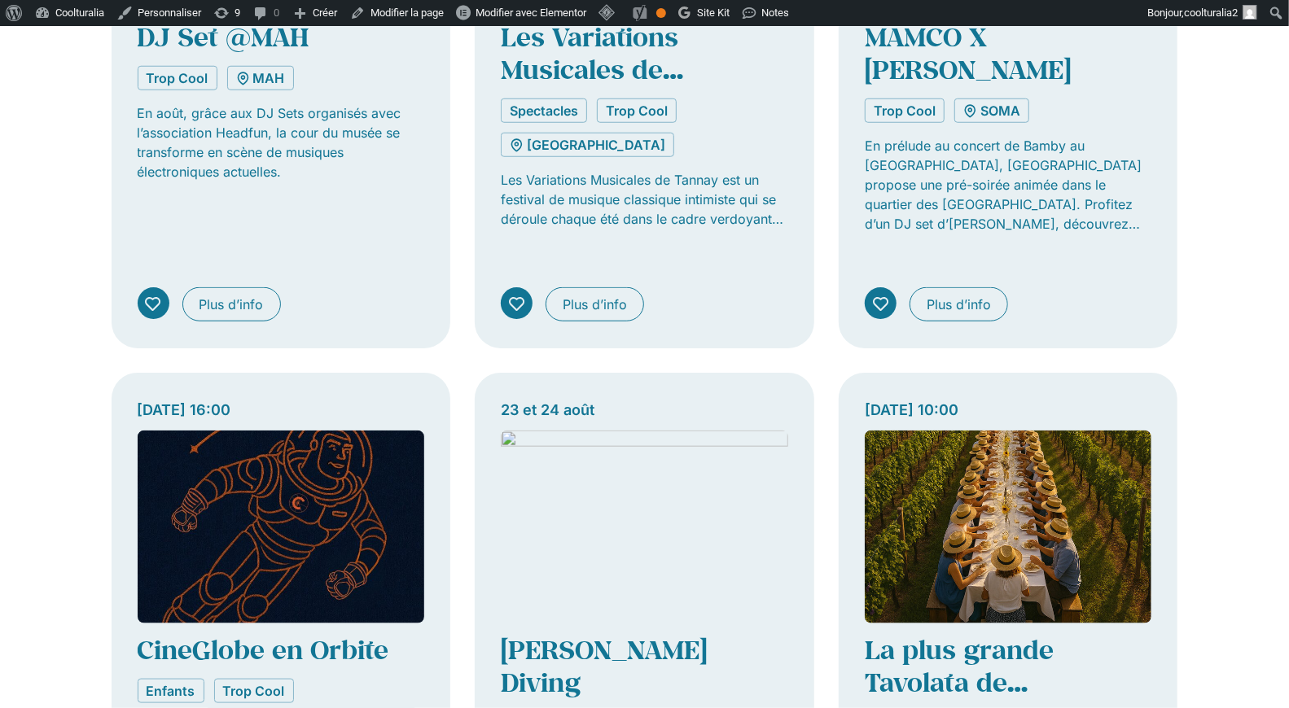
click at [644, 462] on img "Onglets. Ouvrez des éléments avec Entrer ou Espace, fermez-les avec Echape et n…" at bounding box center [644, 527] width 287 height 193
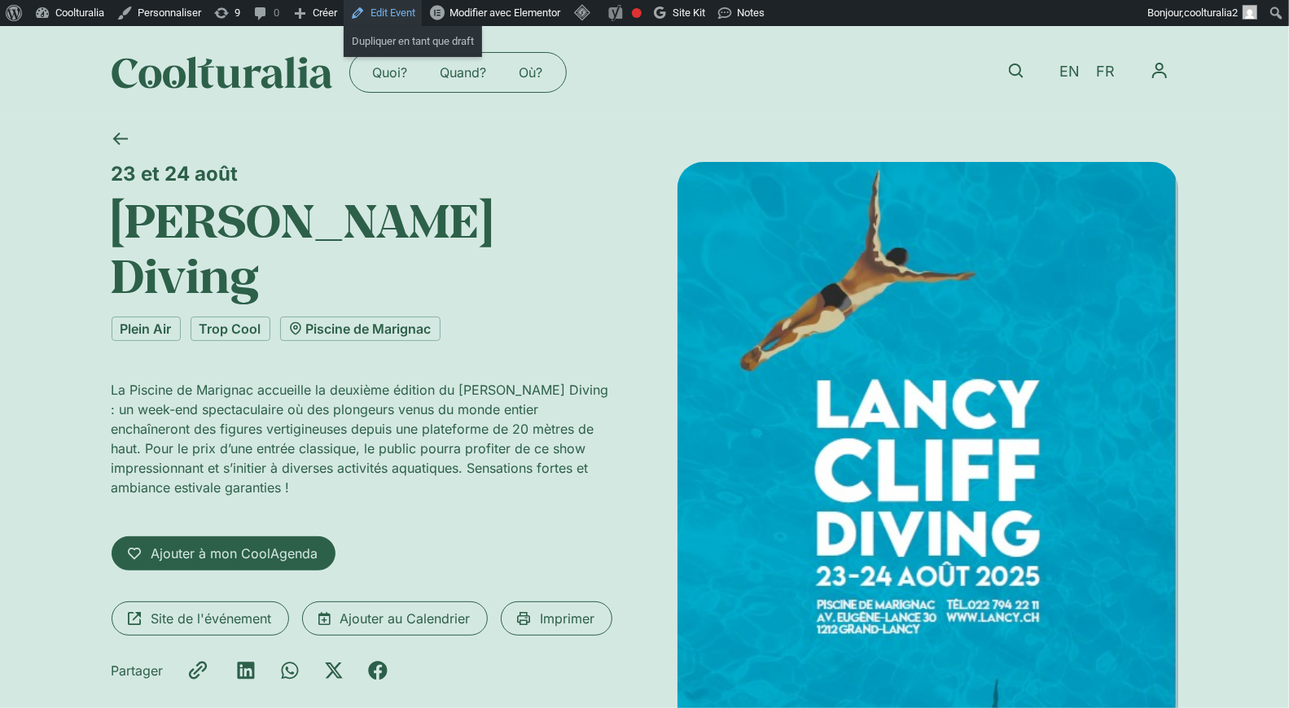
click at [414, 13] on link "Edit Event" at bounding box center [383, 13] width 78 height 26
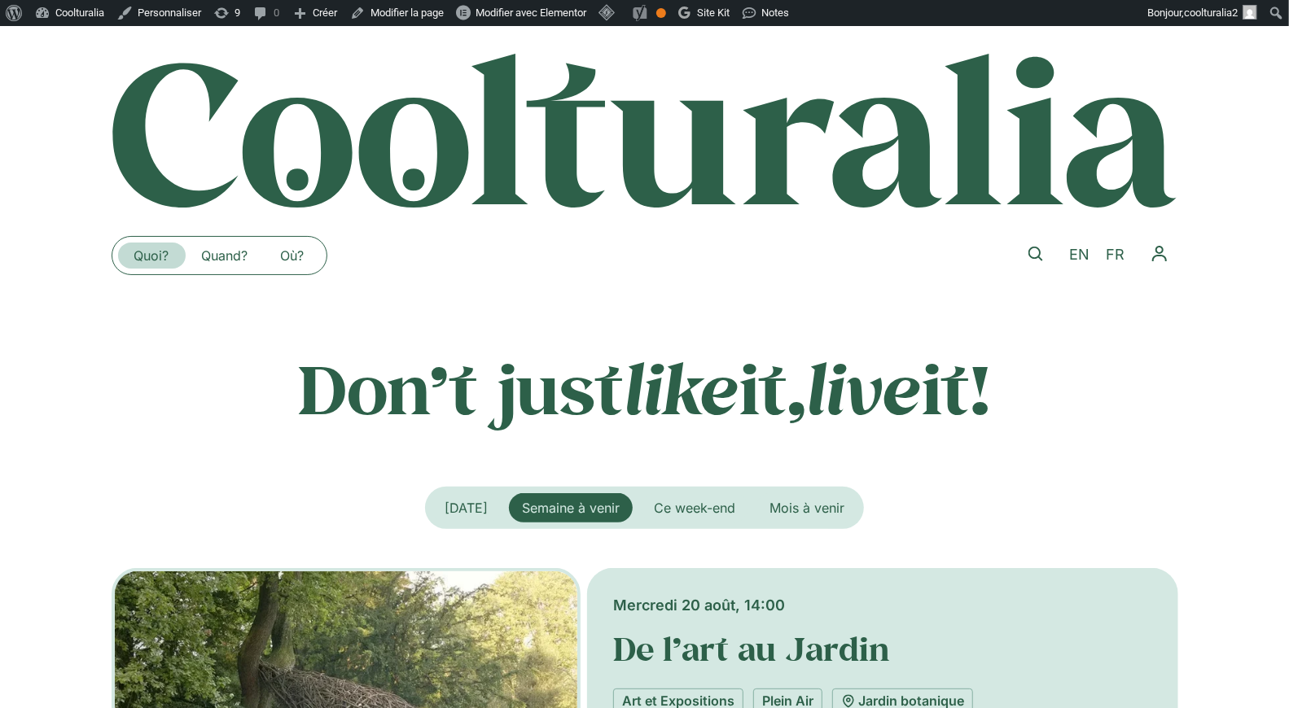
click at [155, 264] on link "Quoi?" at bounding box center [152, 256] width 68 height 26
click at [237, 257] on link "Quand?" at bounding box center [225, 256] width 79 height 26
click at [306, 257] on link "Où?" at bounding box center [293, 256] width 56 height 26
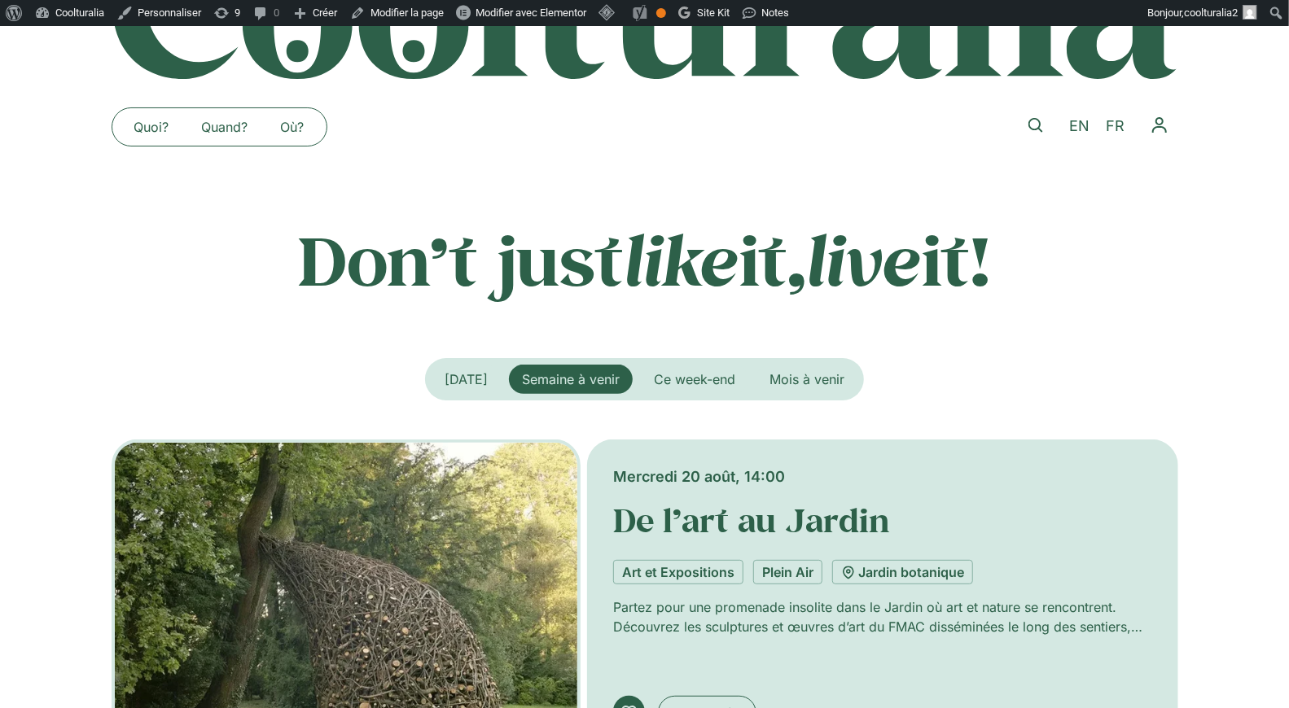
scroll to position [368, 0]
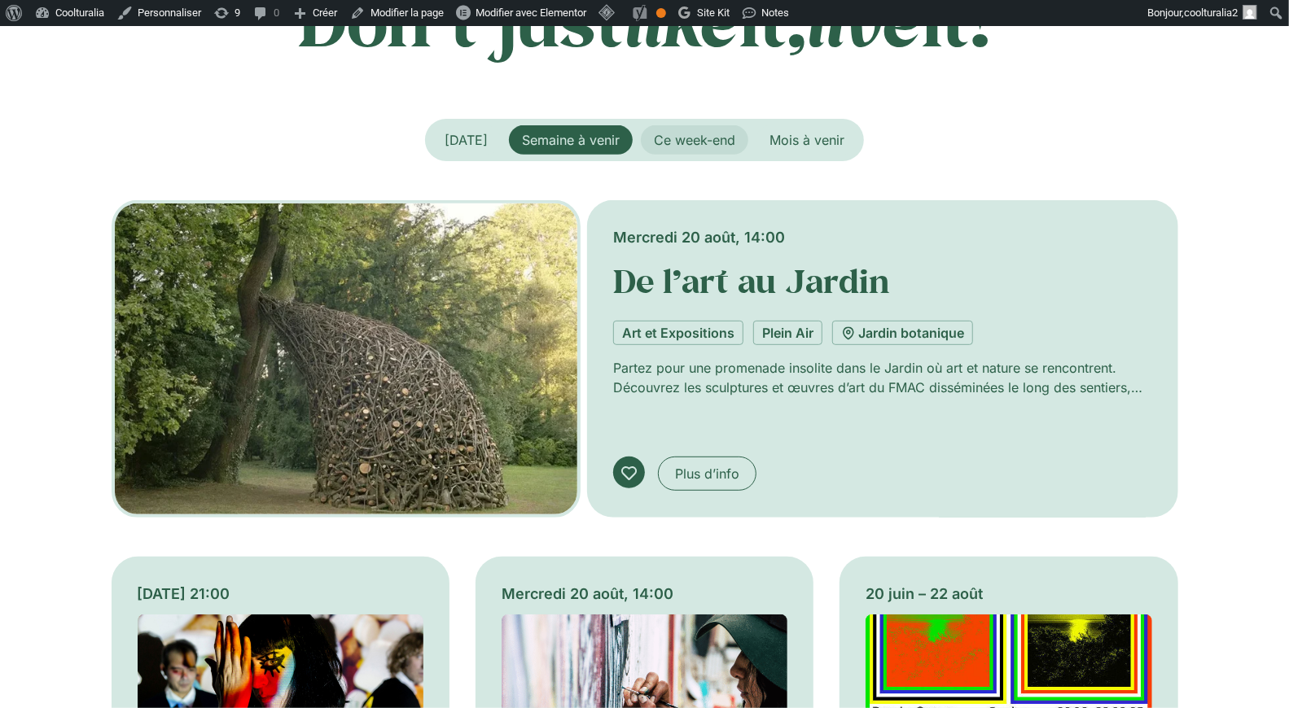
click at [725, 133] on span "Ce week-end" at bounding box center [694, 140] width 81 height 16
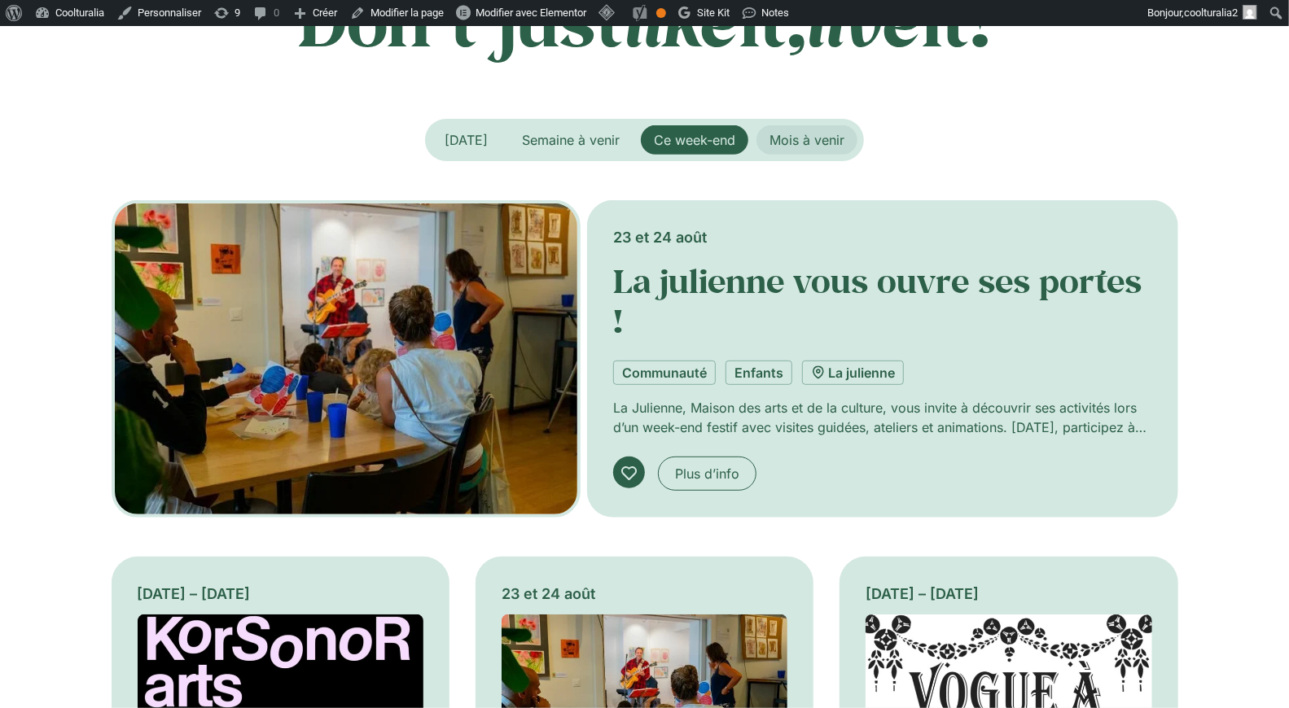
click at [812, 136] on span "Mois à venir" at bounding box center [806, 140] width 75 height 16
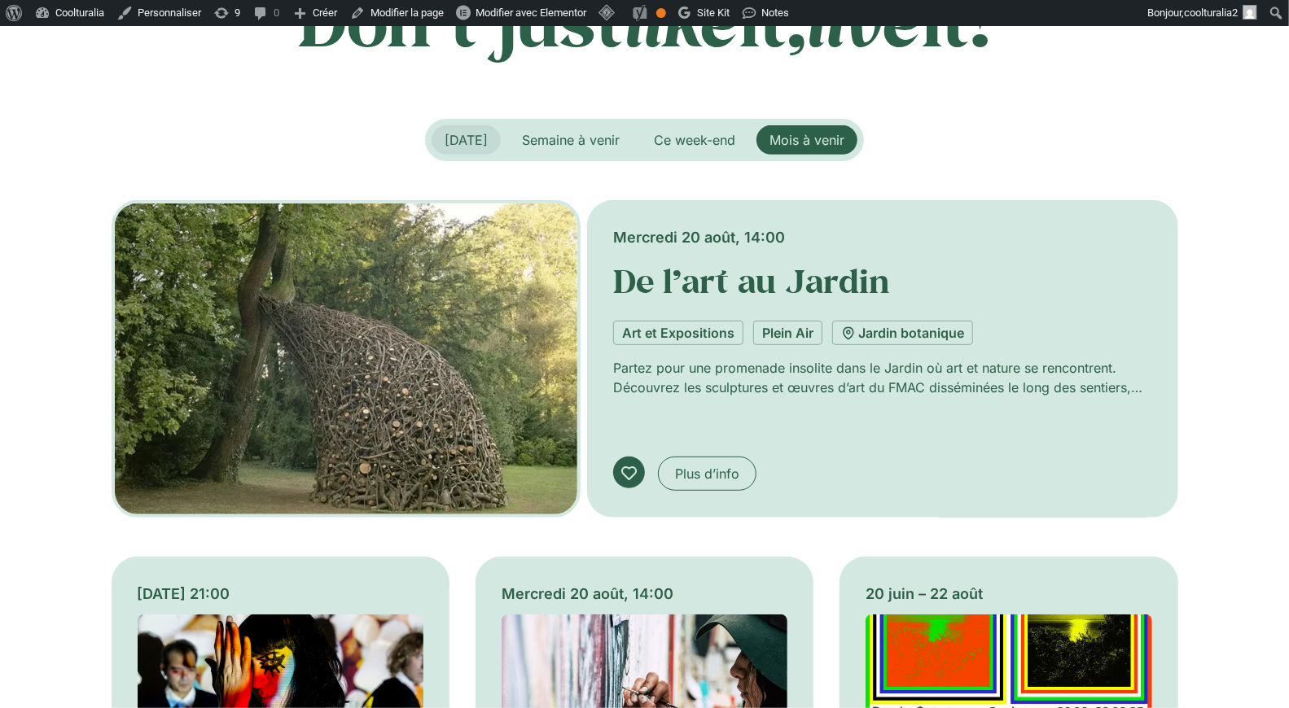
click at [471, 141] on span "Aujourd’hui" at bounding box center [465, 140] width 43 height 16
click at [583, 142] on span "Semaine à venir" at bounding box center [571, 140] width 98 height 16
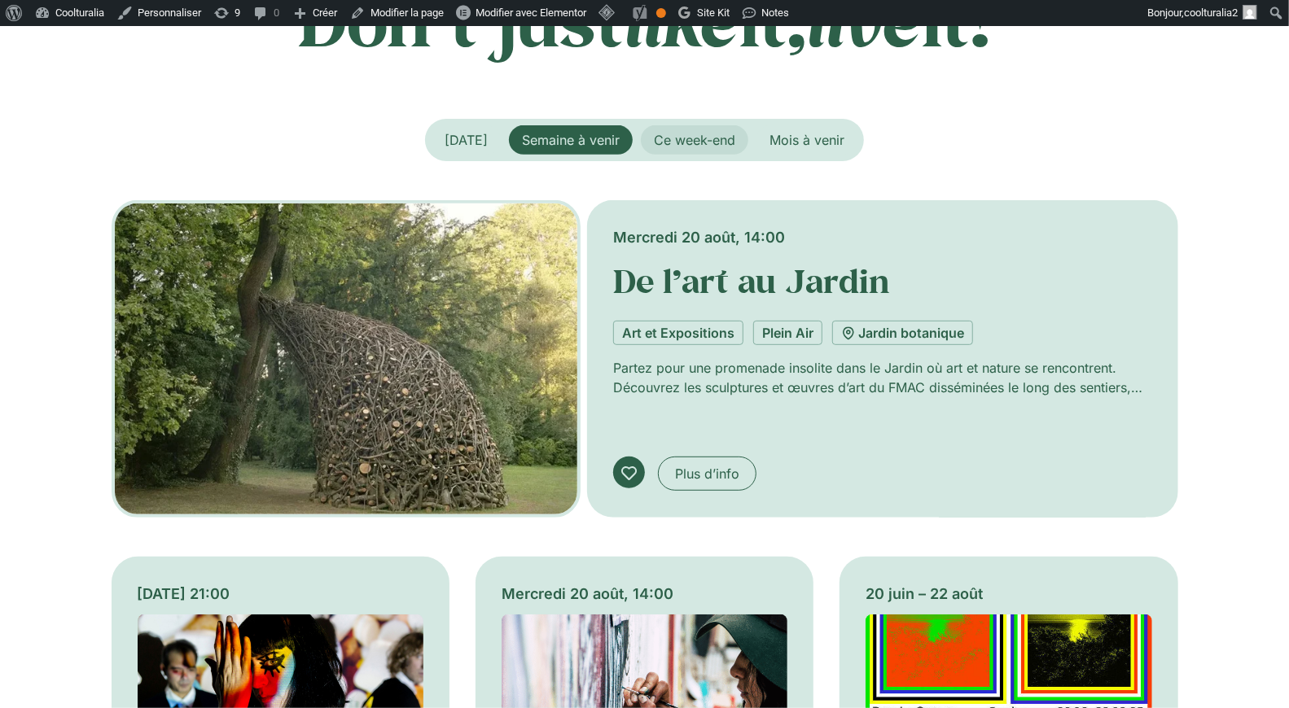
click at [690, 143] on span "Ce week-end" at bounding box center [694, 140] width 81 height 16
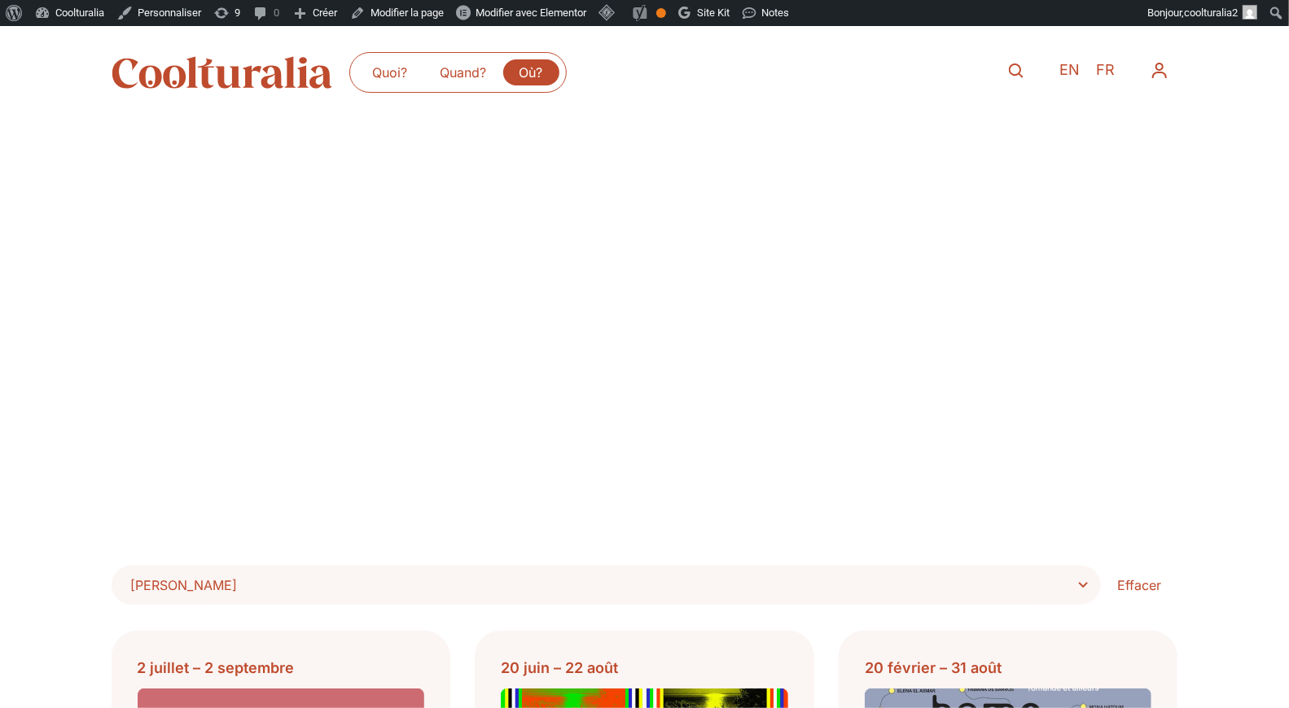
click at [240, 48] on div "Quoi? Quand? [GEOGRAPHIC_DATA]? Quoi? Quand? [GEOGRAPHIC_DATA]? EN FR Mon CoolA…" at bounding box center [645, 72] width 1066 height 93
click at [241, 70] on img at bounding box center [222, 72] width 221 height 33
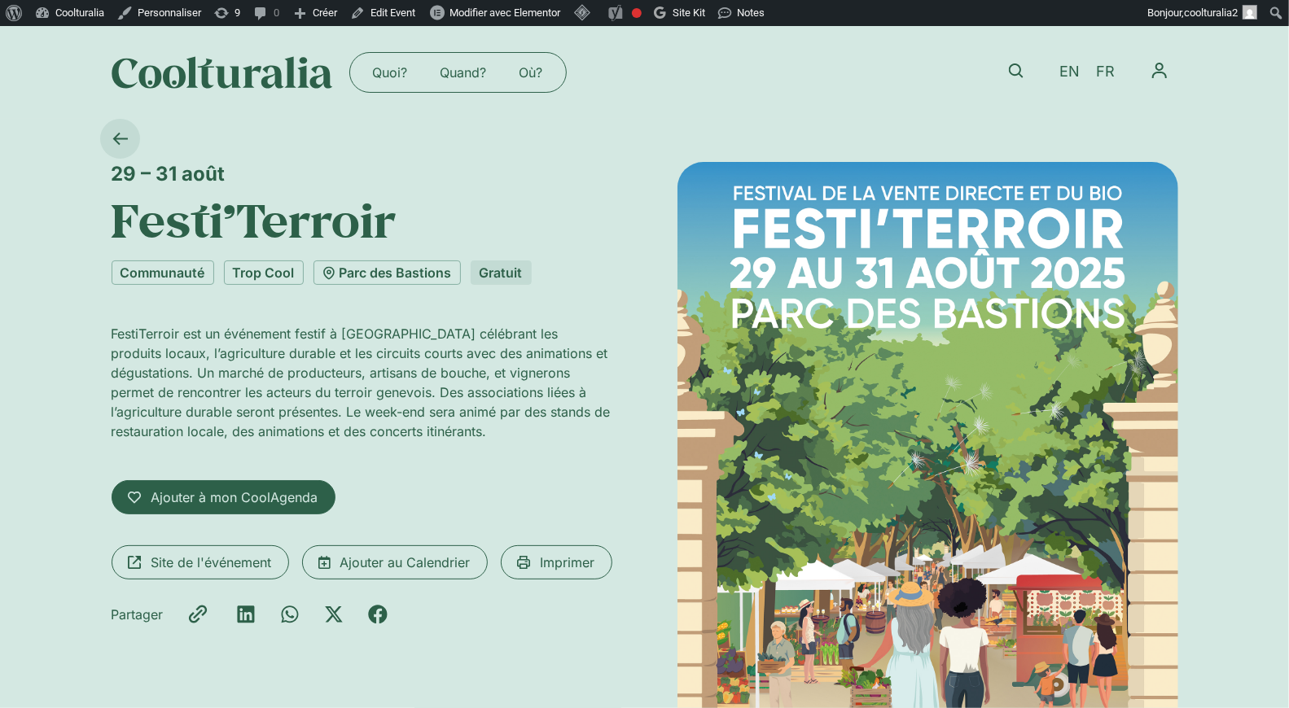
click at [123, 142] on icon at bounding box center [119, 138] width 15 height 15
